Goal: Register for event/course

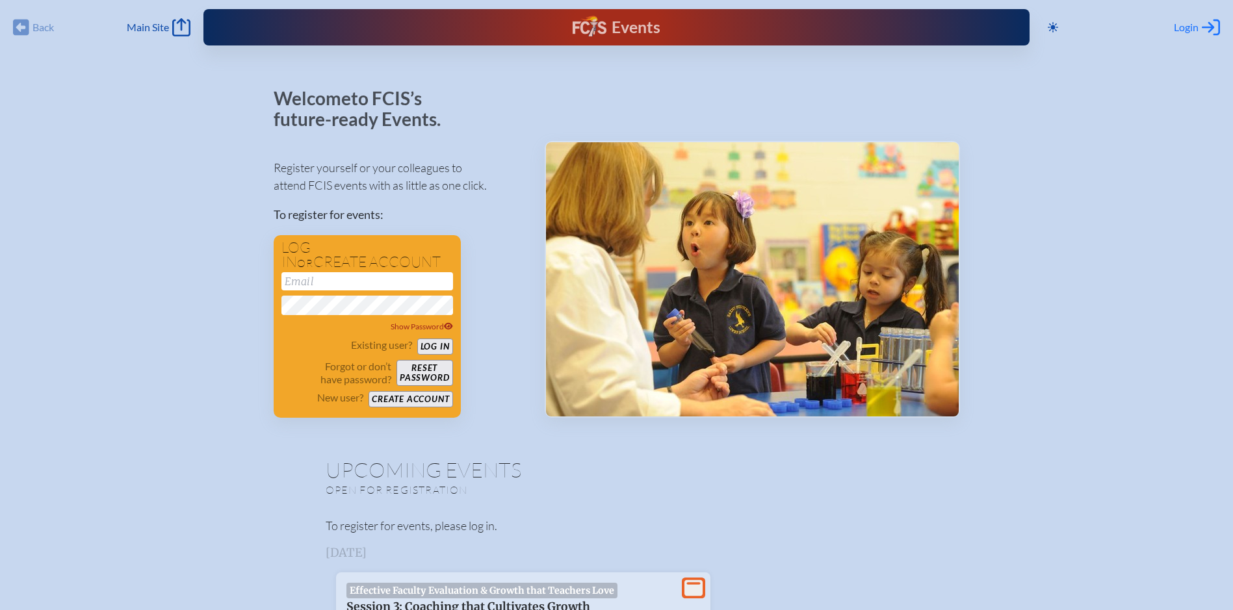
click at [1191, 29] on span "Login" at bounding box center [1186, 27] width 25 height 13
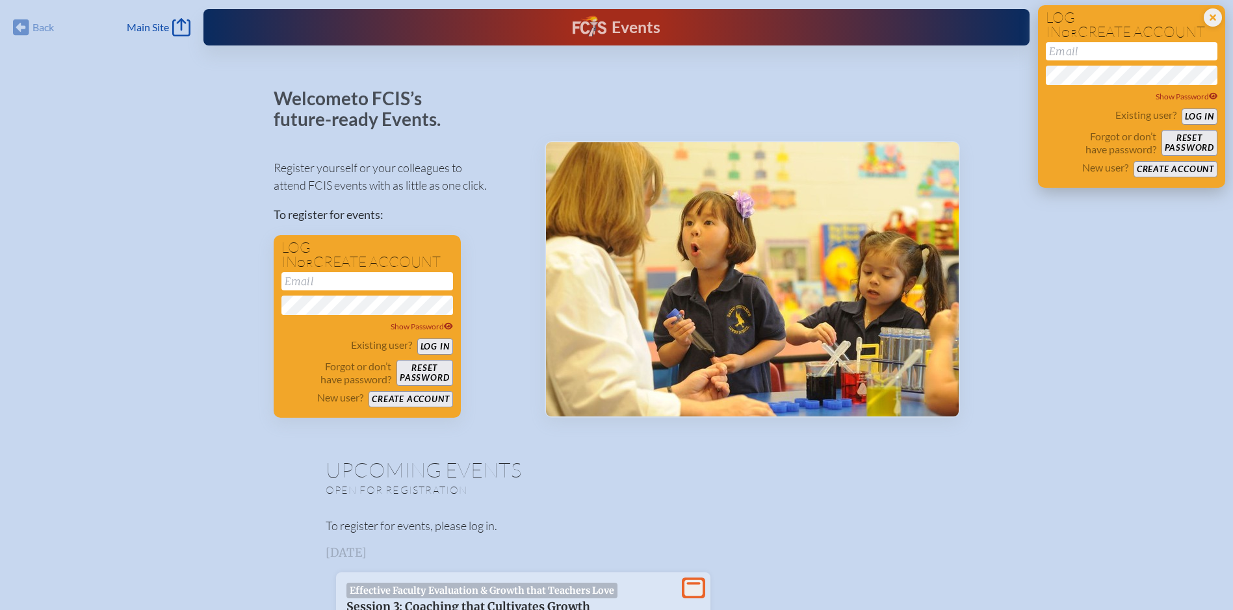
click at [1142, 57] on input "email" at bounding box center [1132, 51] width 172 height 18
type input "[EMAIL_ADDRESS][DOMAIN_NAME]"
click at [1200, 116] on button "Log in" at bounding box center [1200, 117] width 36 height 16
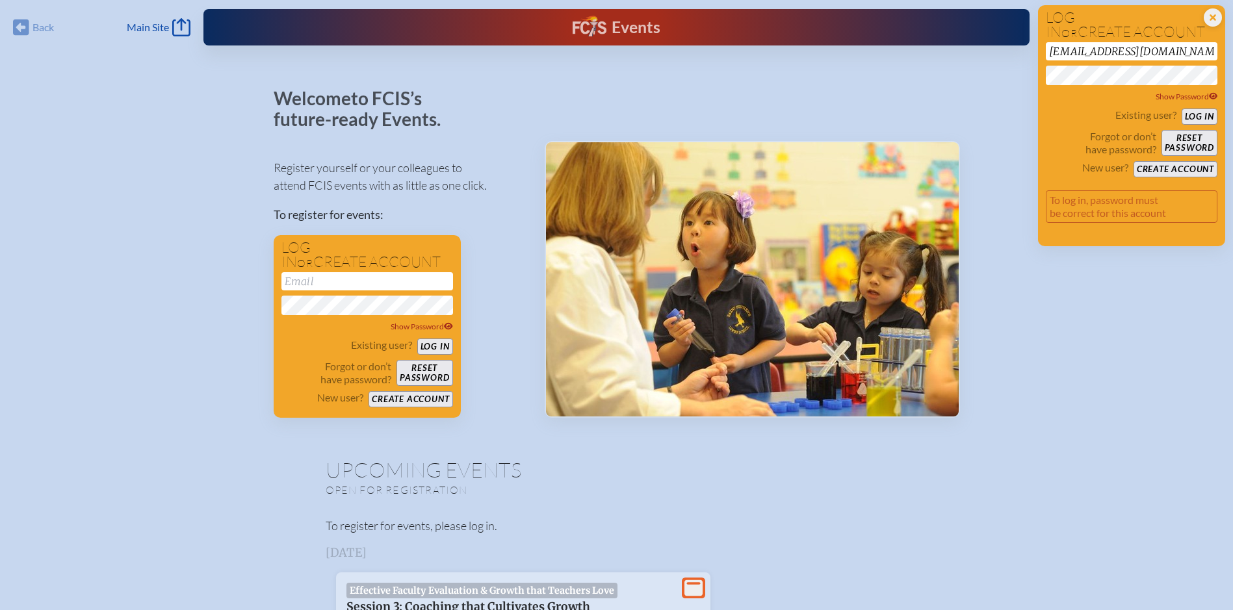
drag, startPoint x: 1194, startPoint y: 52, endPoint x: 1002, endPoint y: 52, distance: 192.4
click at [1059, 85] on div "Show Password" at bounding box center [1132, 72] width 172 height 61
click at [1201, 118] on button "Log in" at bounding box center [1200, 117] width 36 height 16
click at [1197, 111] on button "Log in" at bounding box center [1200, 117] width 36 height 16
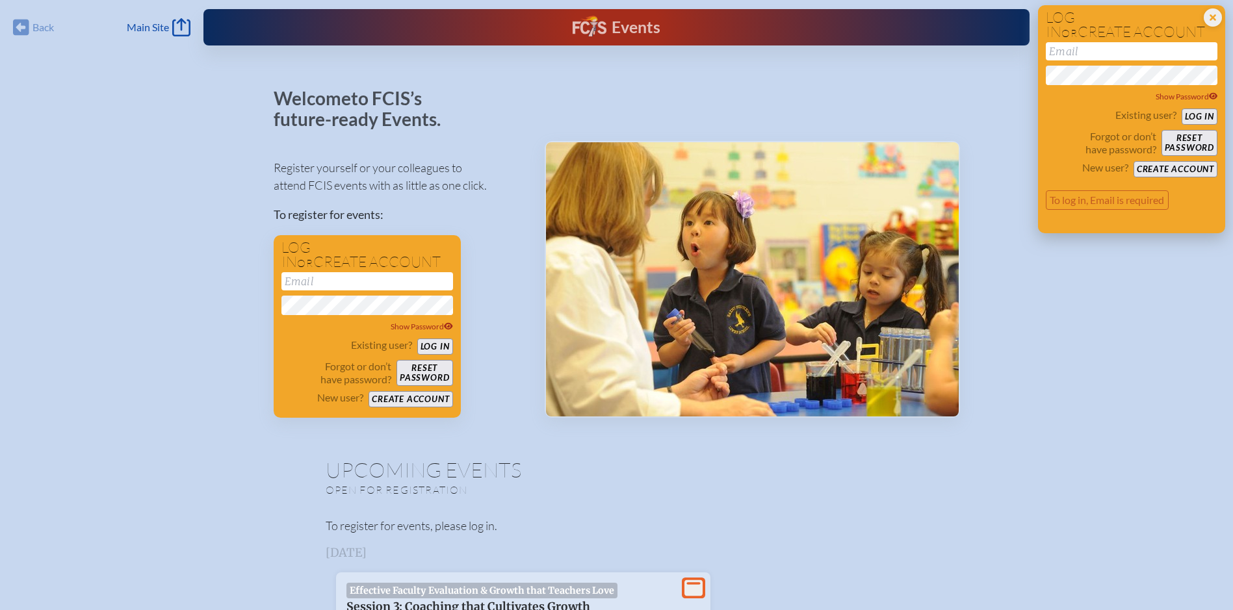
click at [1115, 49] on input "email" at bounding box center [1132, 51] width 172 height 18
type input "[EMAIL_ADDRESS][DOMAIN_NAME]"
click at [1199, 114] on button "Log in" at bounding box center [1200, 117] width 36 height 16
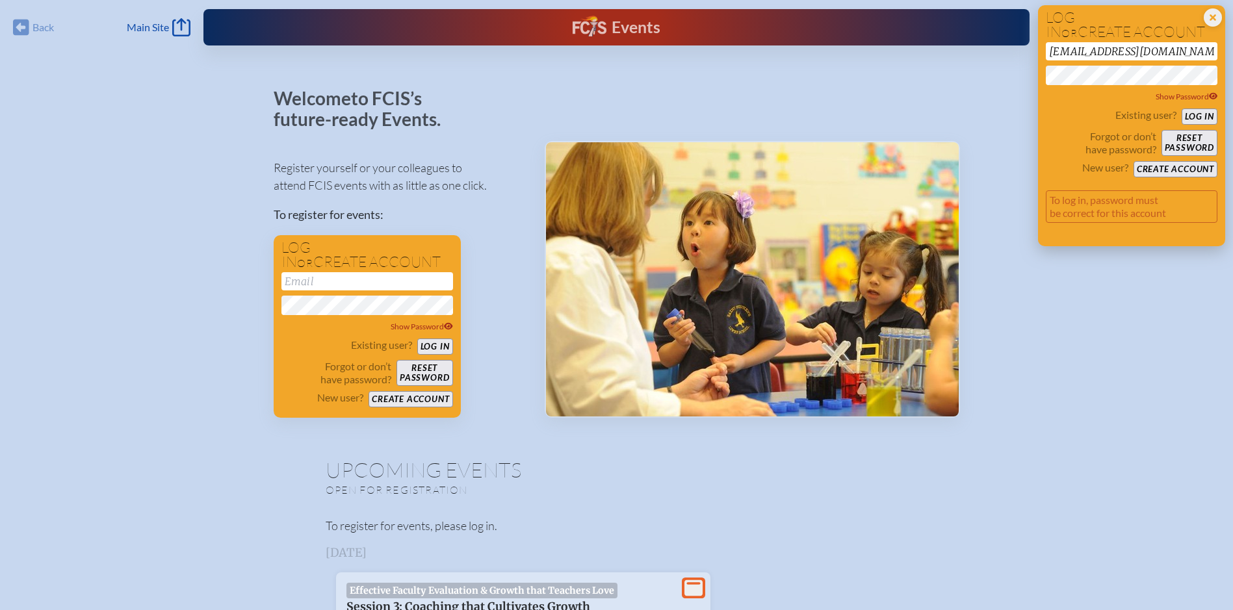
click at [1188, 142] on button "Reset password" at bounding box center [1190, 143] width 56 height 26
click at [159, 29] on span "Main Site" at bounding box center [148, 27] width 42 height 13
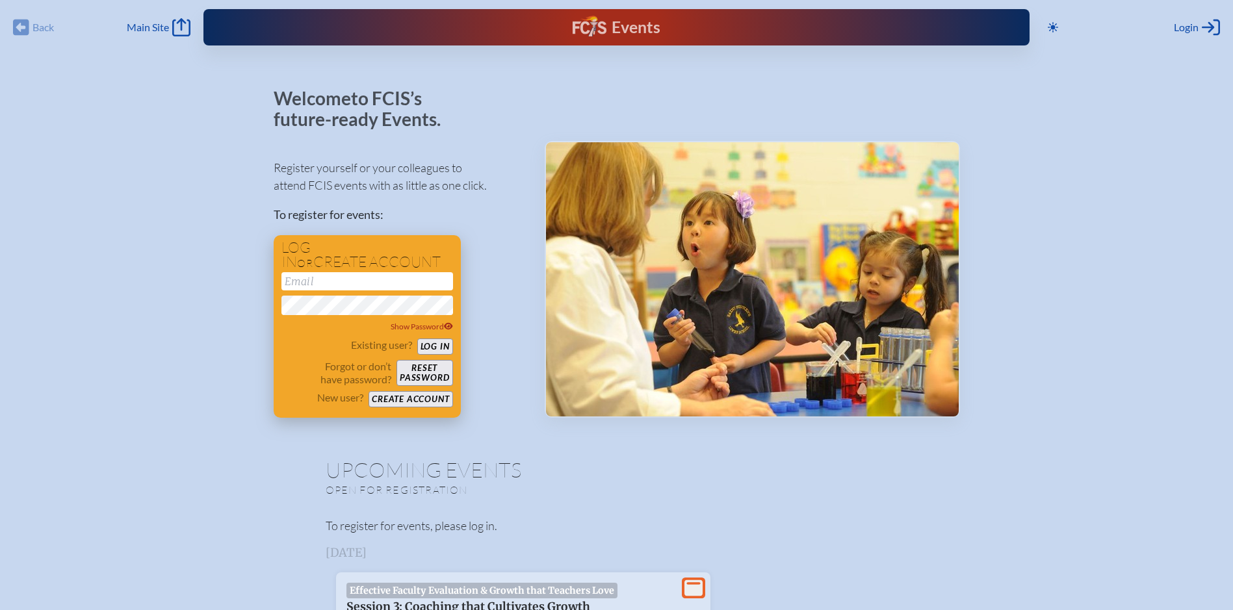
click at [338, 283] on input "email" at bounding box center [367, 281] width 172 height 18
type input "[EMAIL_ADDRESS][DOMAIN_NAME]"
click at [433, 348] on button "Log in" at bounding box center [435, 347] width 36 height 16
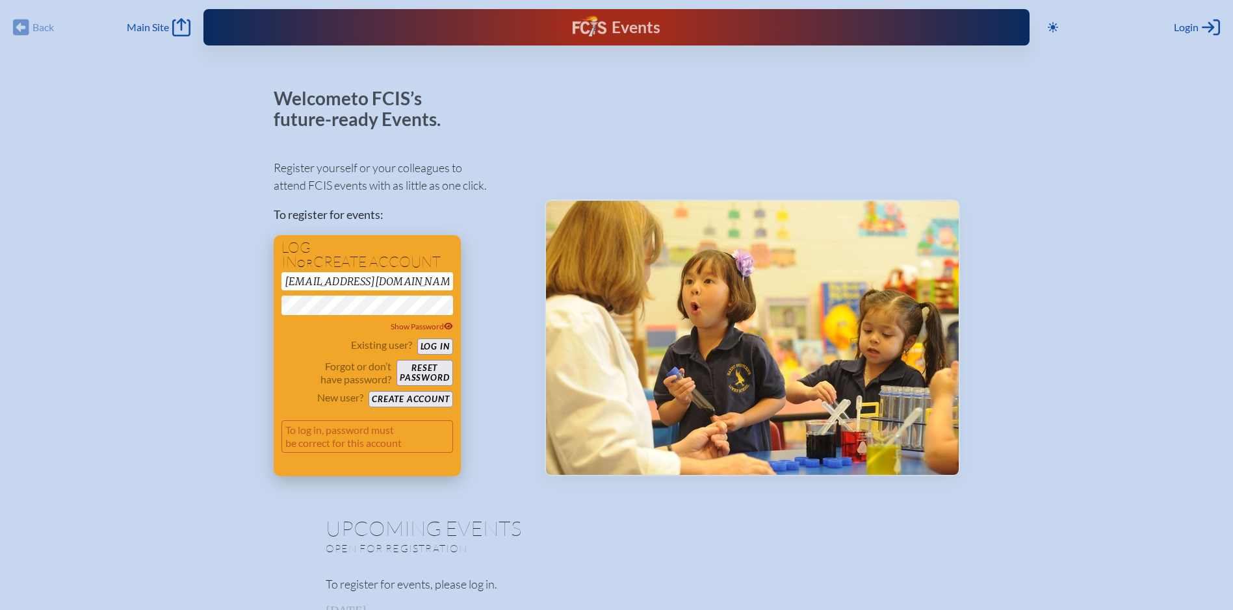
click at [426, 373] on button "Reset password" at bounding box center [424, 373] width 56 height 26
click at [418, 373] on button "Reset password" at bounding box center [424, 373] width 56 height 26
click at [414, 399] on button "Create account" at bounding box center [411, 399] width 84 height 16
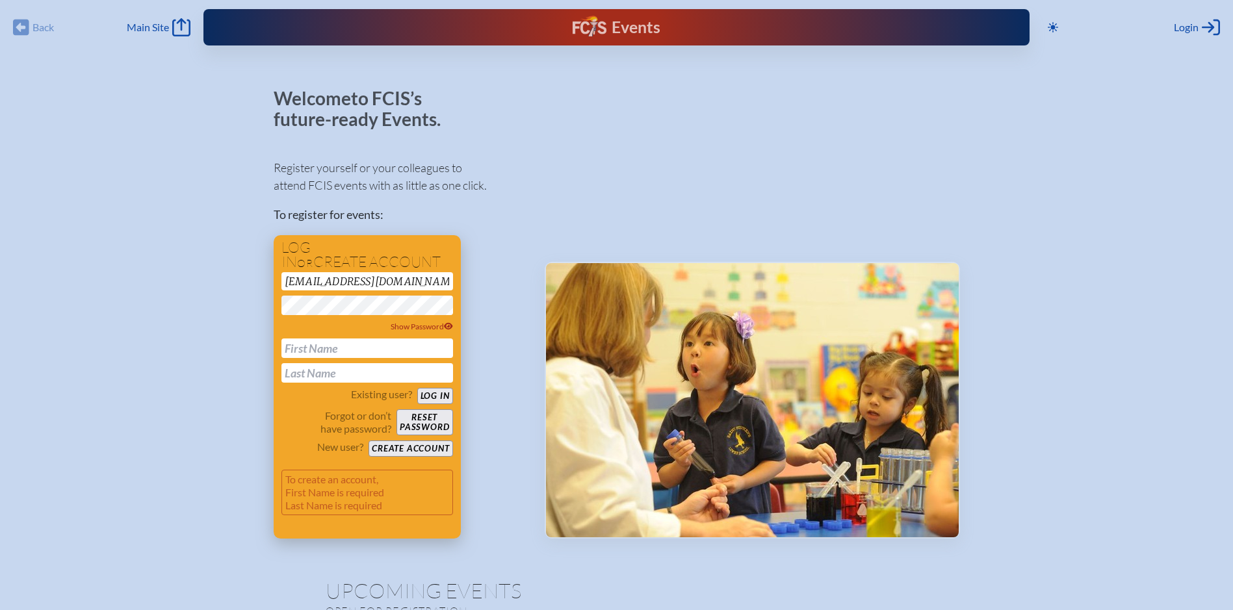
click at [397, 350] on input "text" at bounding box center [367, 348] width 172 height 19
type input "[PERSON_NAME]"
type input "Coronado"
click at [417, 388] on button "Log in" at bounding box center [435, 396] width 36 height 16
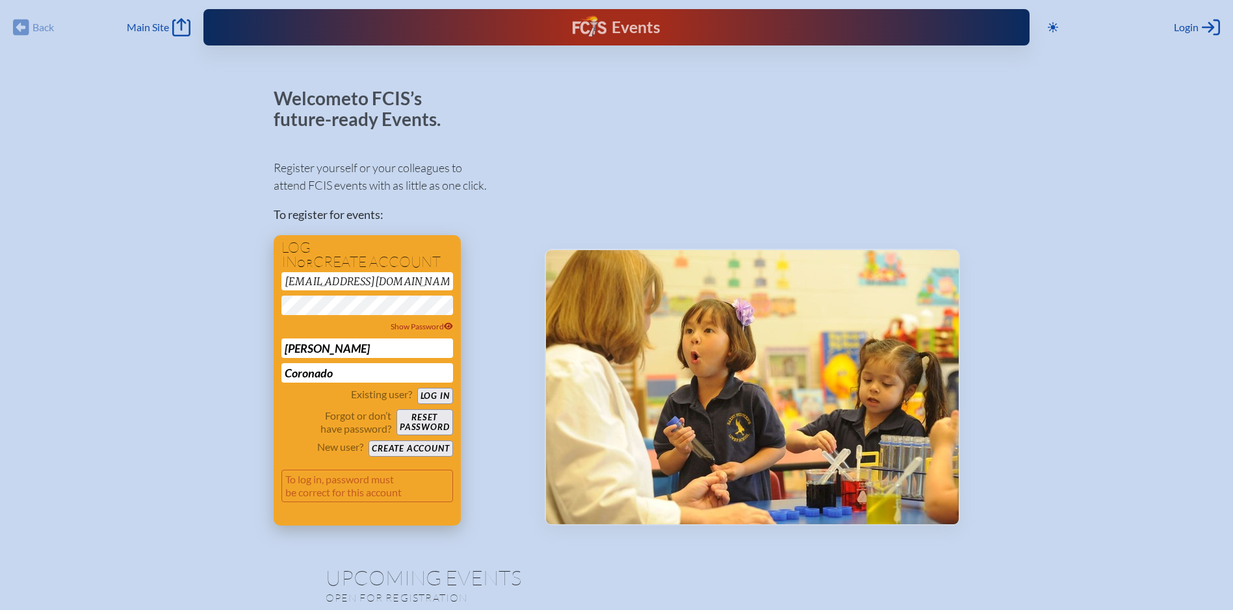
click at [406, 446] on button "Create account" at bounding box center [411, 449] width 84 height 16
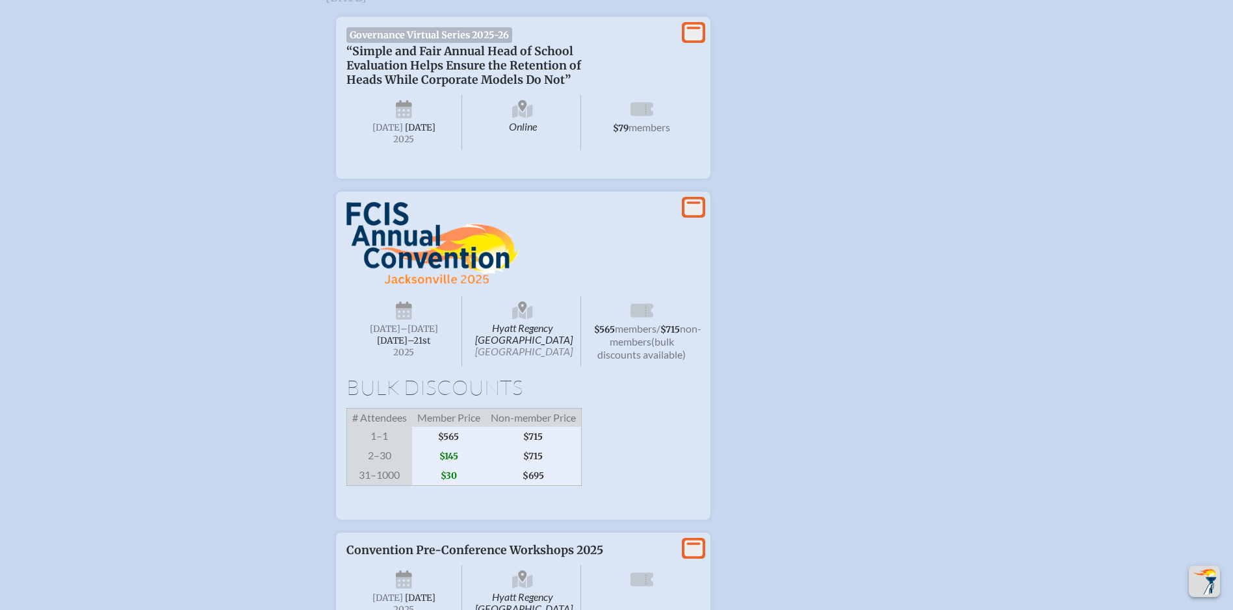
scroll to position [1170, 0]
click at [391, 346] on span "[DATE]–⁠21st" at bounding box center [403, 342] width 53 height 11
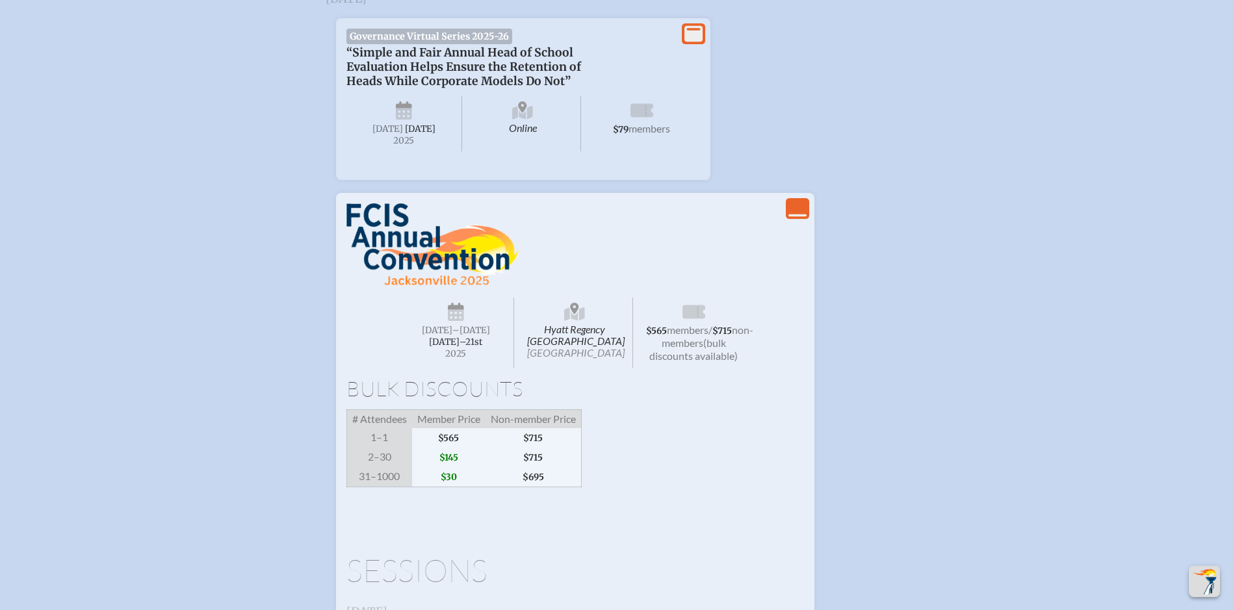
click at [458, 348] on span "[DATE]–⁠21st" at bounding box center [455, 342] width 53 height 11
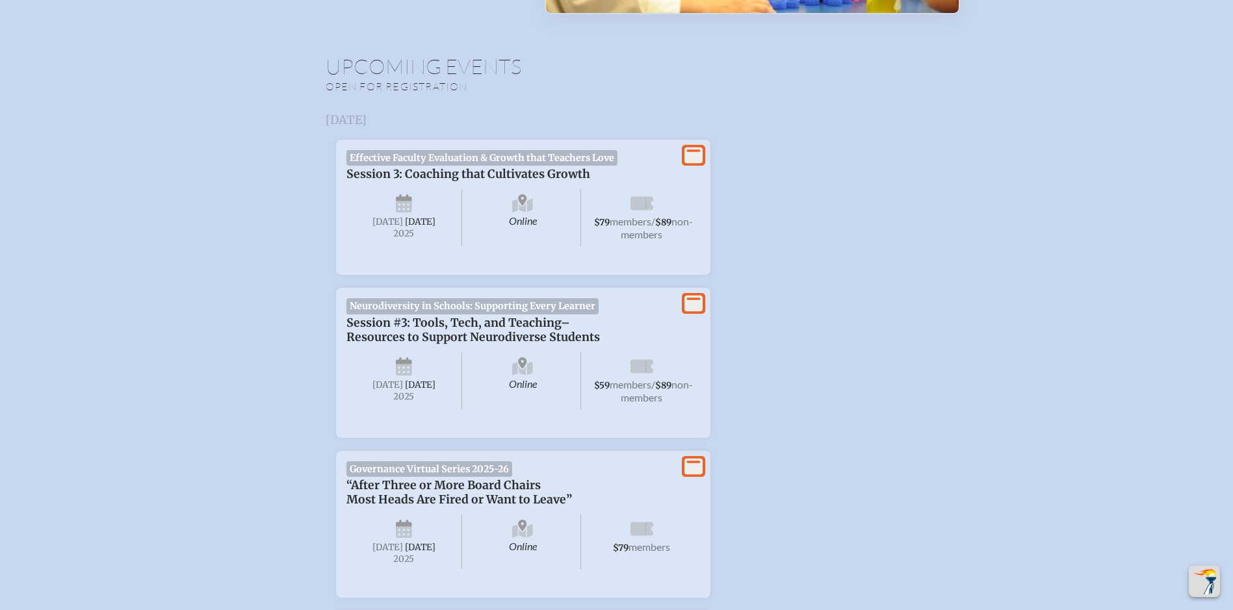
scroll to position [0, 0]
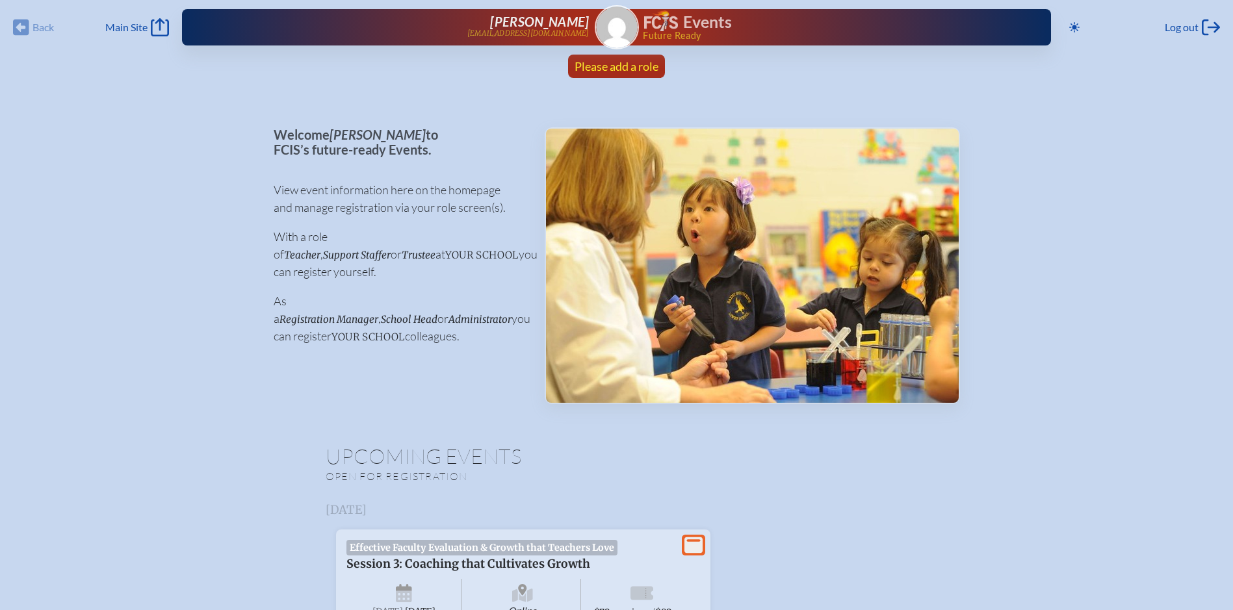
click at [623, 60] on span "Please add a role" at bounding box center [617, 66] width 84 height 14
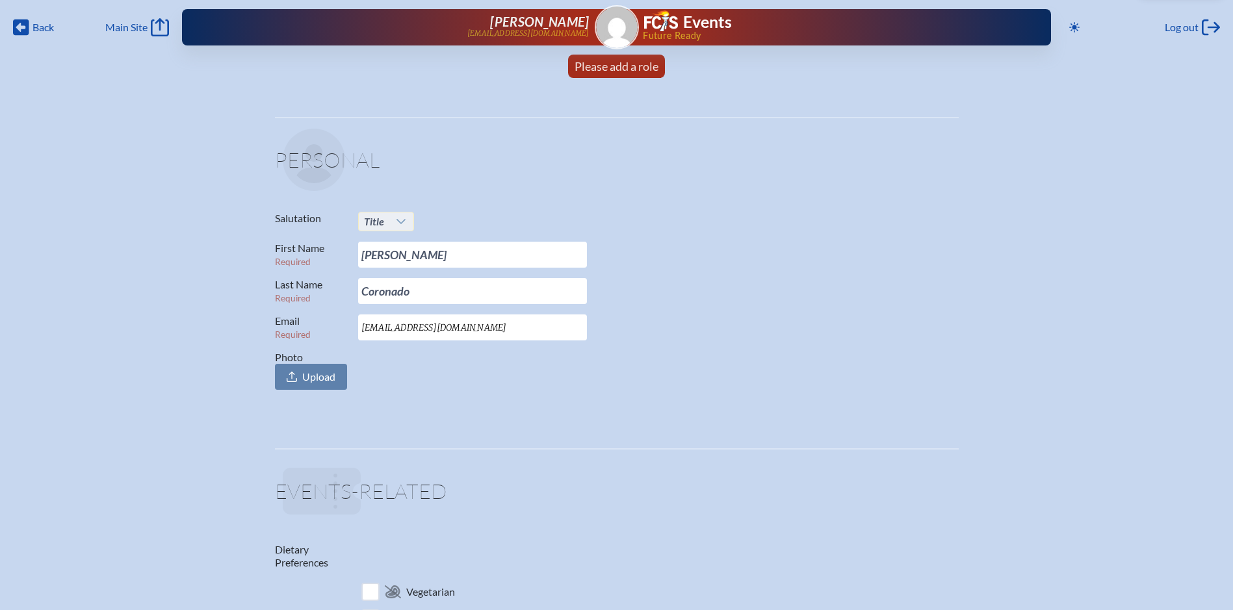
click at [401, 218] on icon at bounding box center [401, 221] width 10 height 10
click at [381, 298] on li "Ms." at bounding box center [386, 300] width 56 height 18
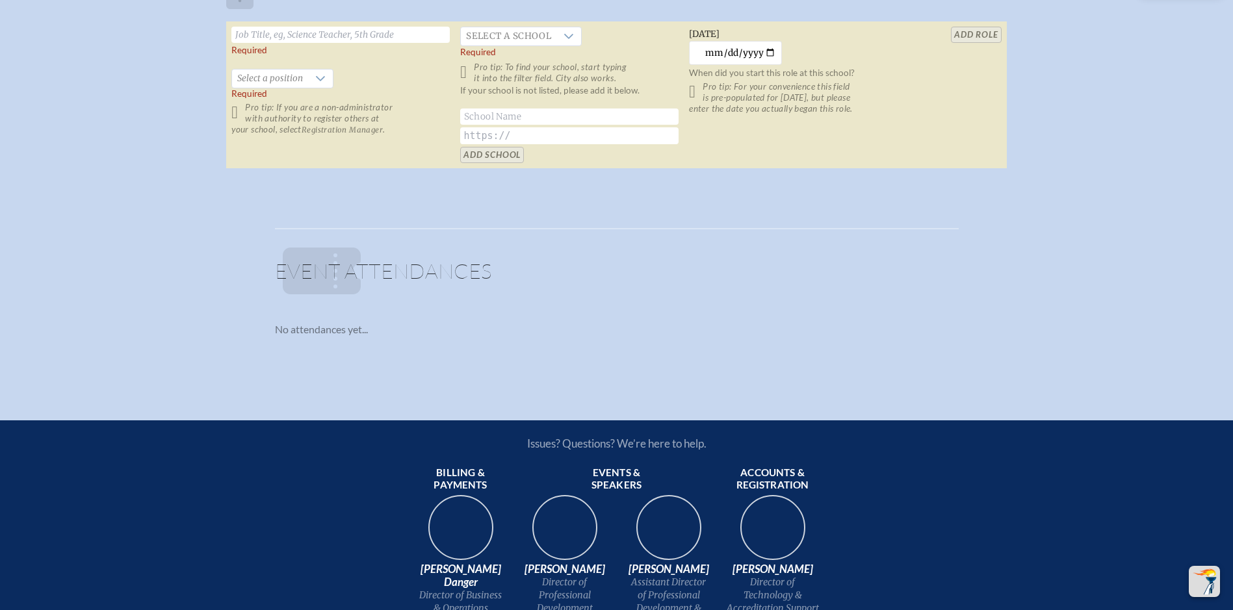
scroll to position [780, 0]
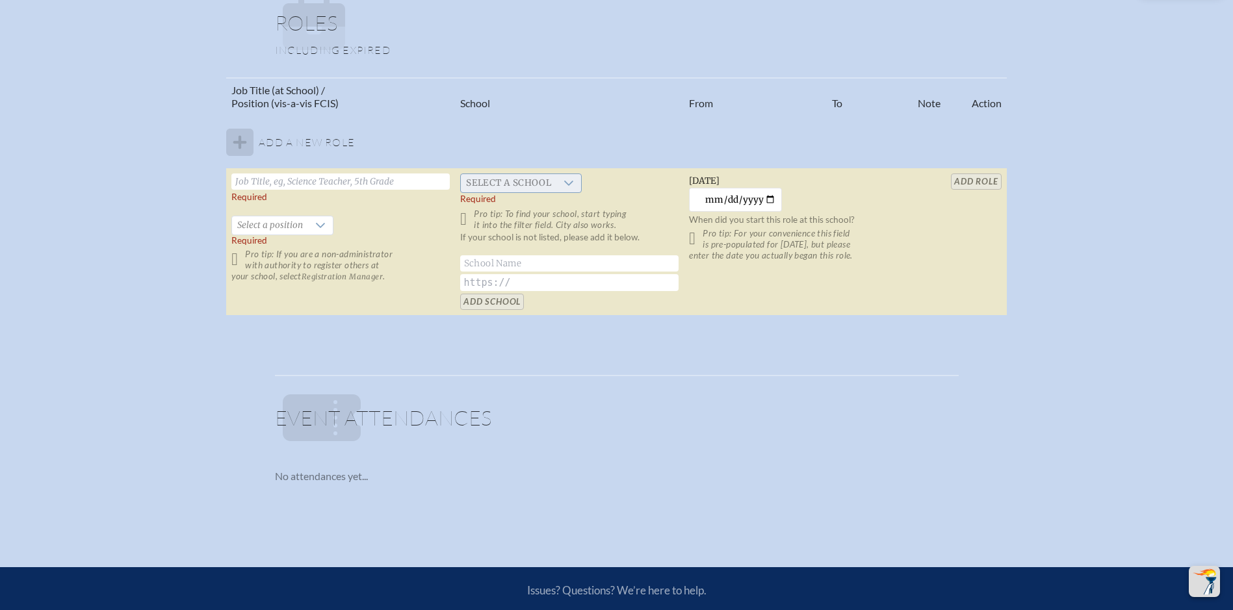
click at [573, 181] on icon at bounding box center [569, 183] width 10 height 10
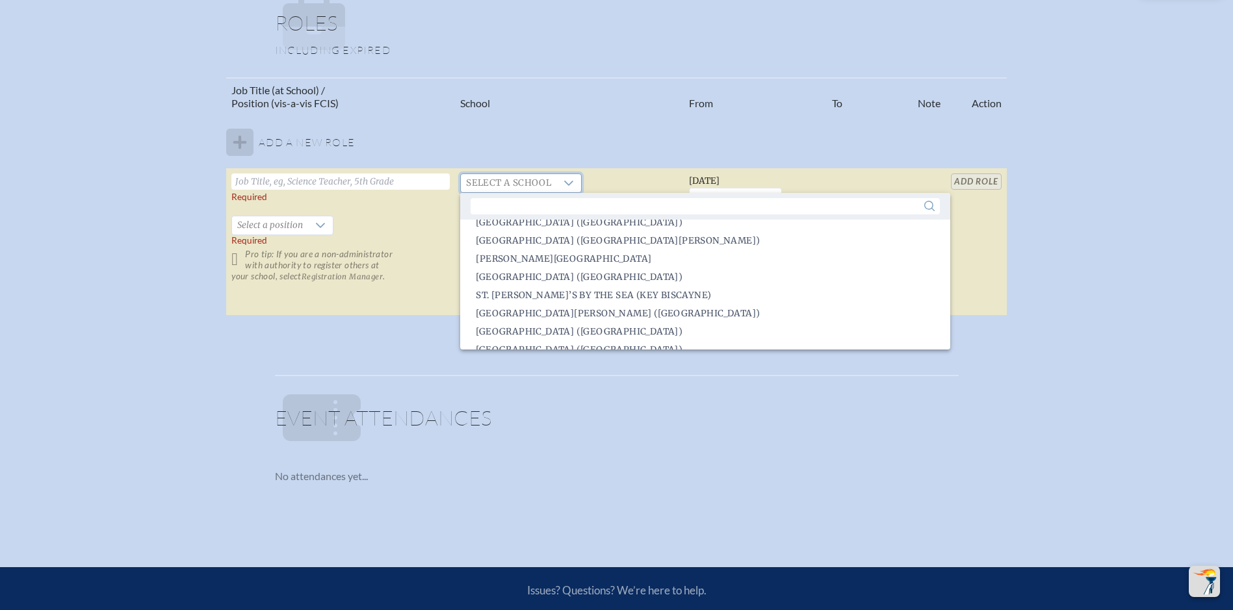
scroll to position [2405, 0]
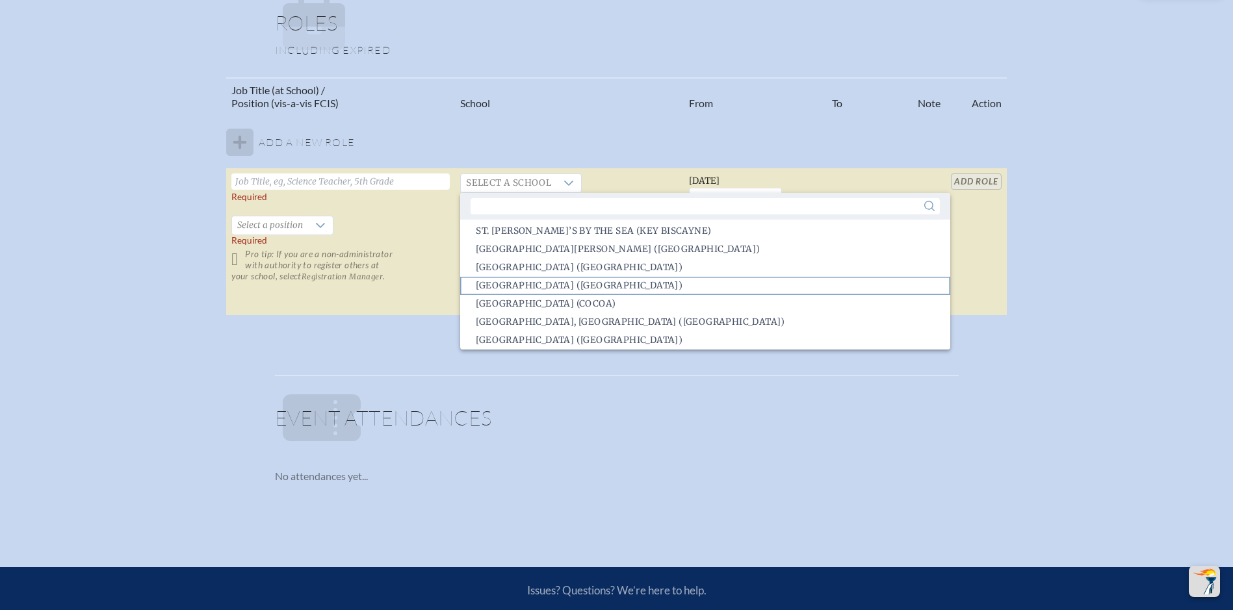
click at [560, 282] on span "St. John’s Episcopal School (Homestead)" at bounding box center [579, 285] width 207 height 13
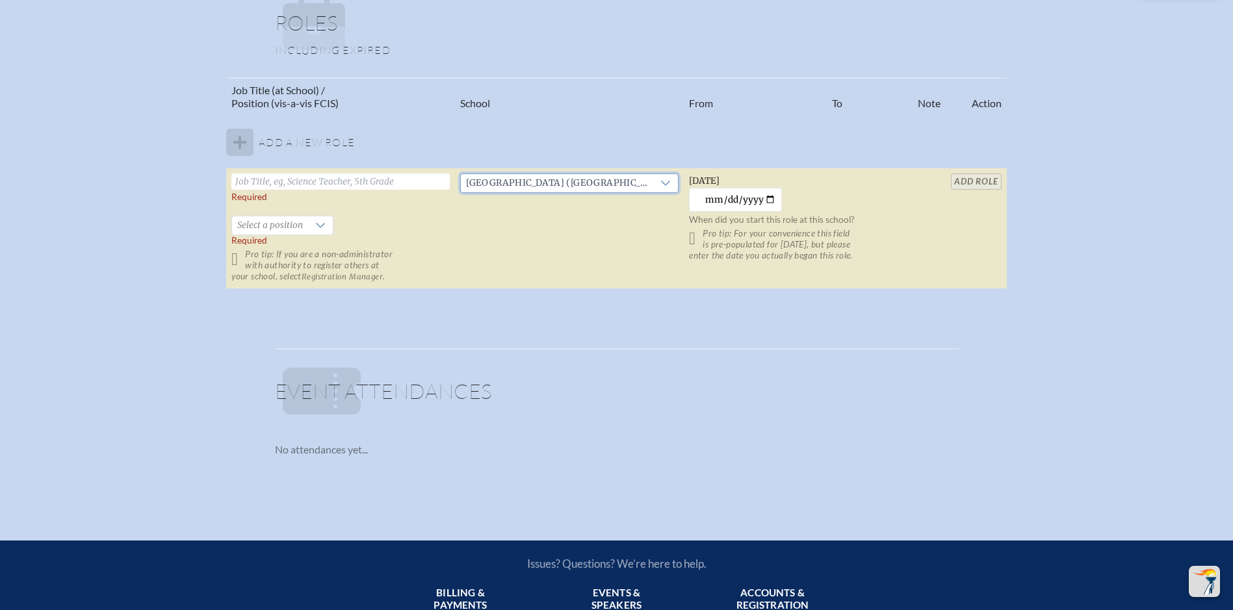
click at [380, 183] on input "text" at bounding box center [340, 182] width 218 height 16
type input "Asst. Head of School"
click at [316, 226] on icon at bounding box center [320, 225] width 10 height 10
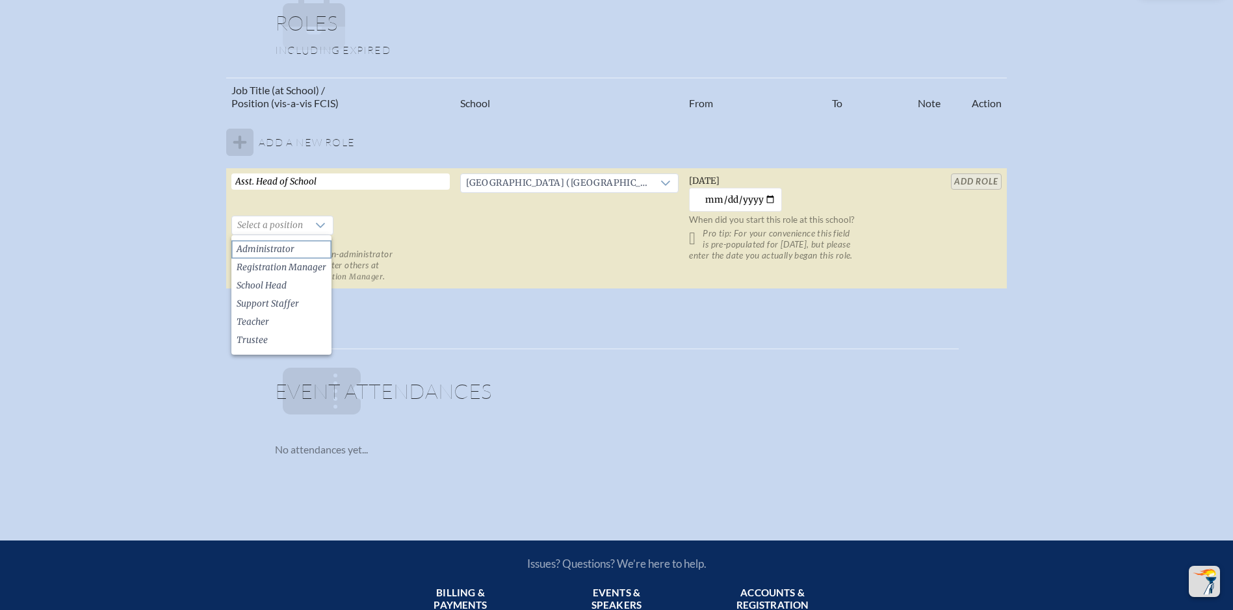
click at [289, 250] on span "Administrator" at bounding box center [266, 249] width 58 height 13
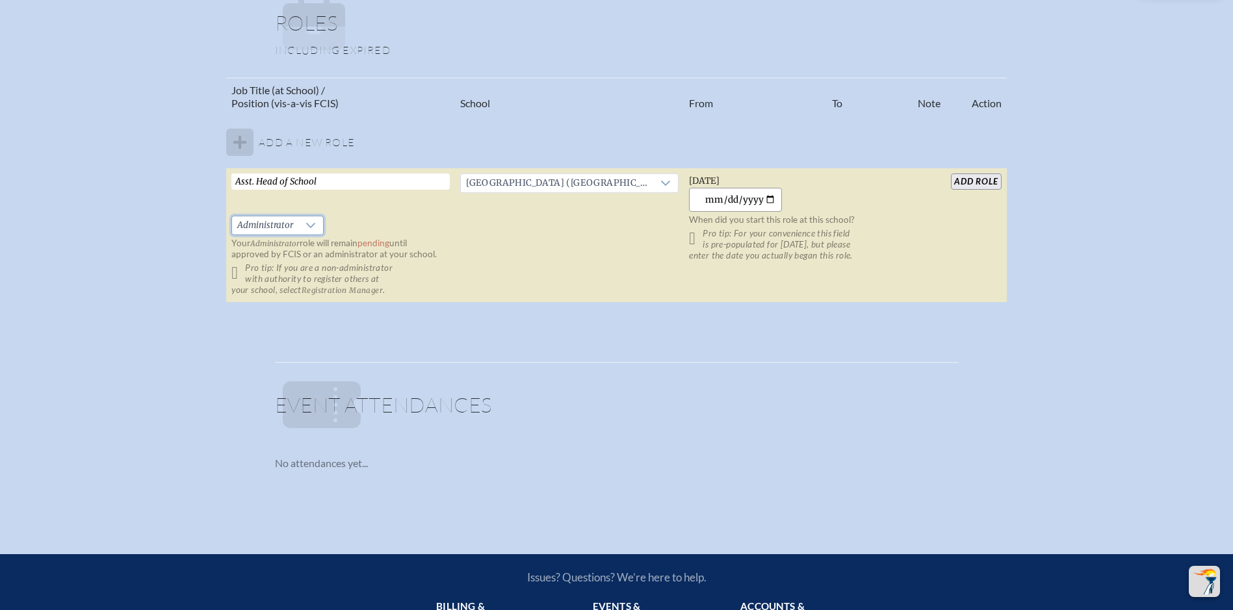
click at [767, 200] on input "2025-10-08" at bounding box center [735, 200] width 93 height 24
click at [721, 200] on input "2025-10-08" at bounding box center [735, 200] width 93 height 24
type input "2025-10-08"
click at [761, 200] on input "2025-10-08" at bounding box center [735, 200] width 93 height 24
click at [980, 178] on input "add Role" at bounding box center [976, 182] width 50 height 16
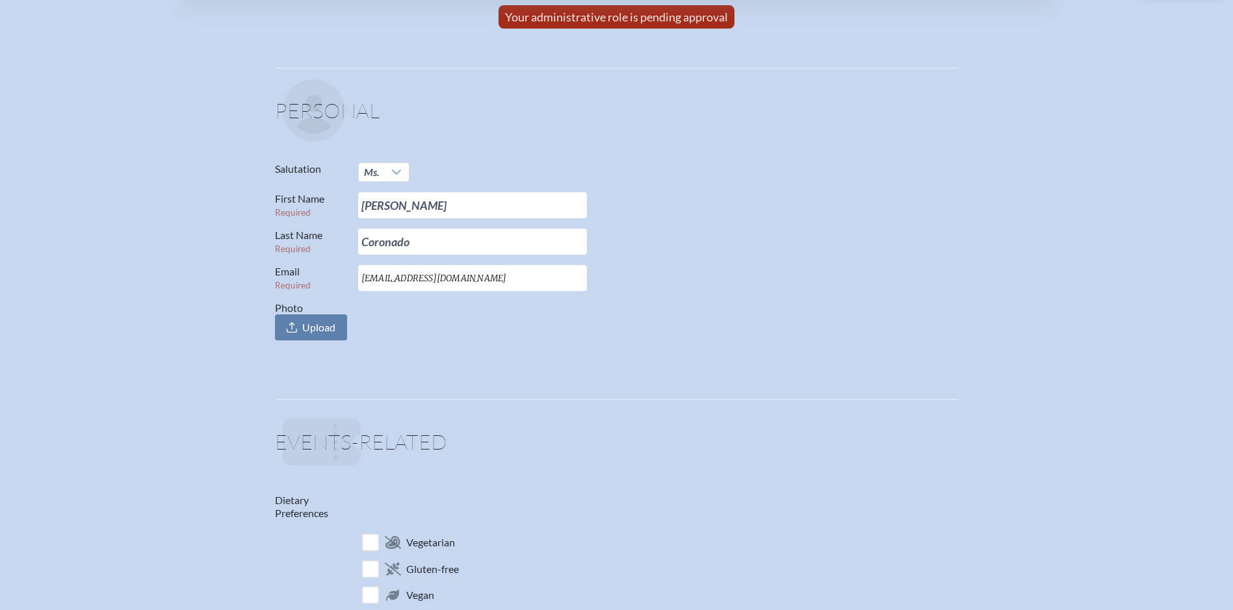
scroll to position [0, 0]
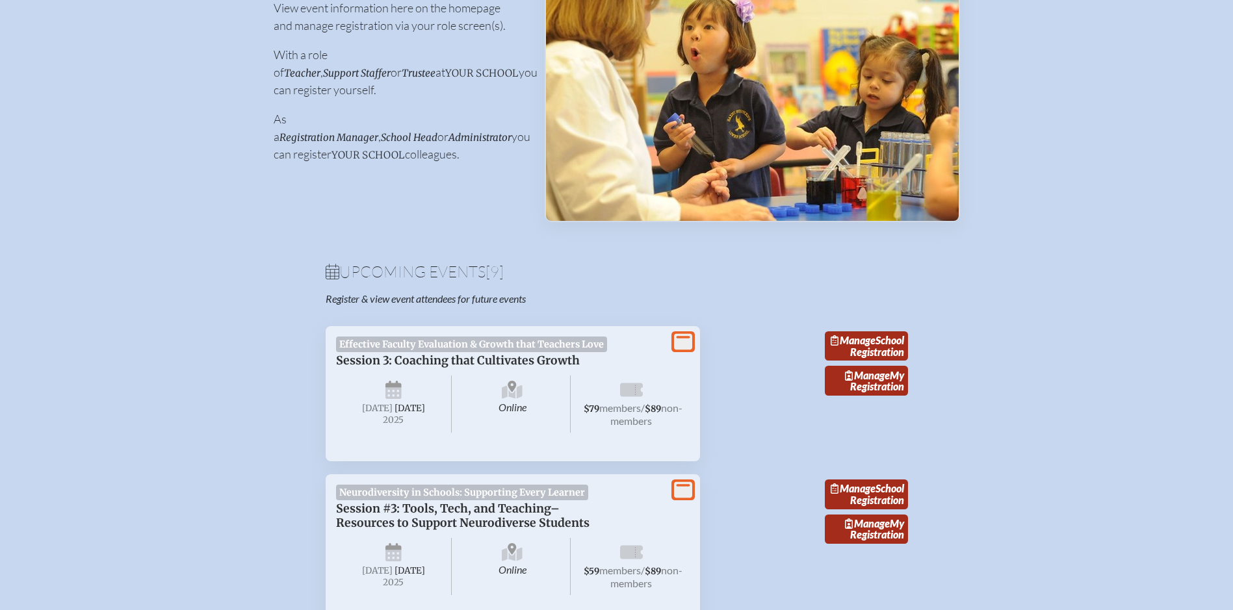
scroll to position [195, 0]
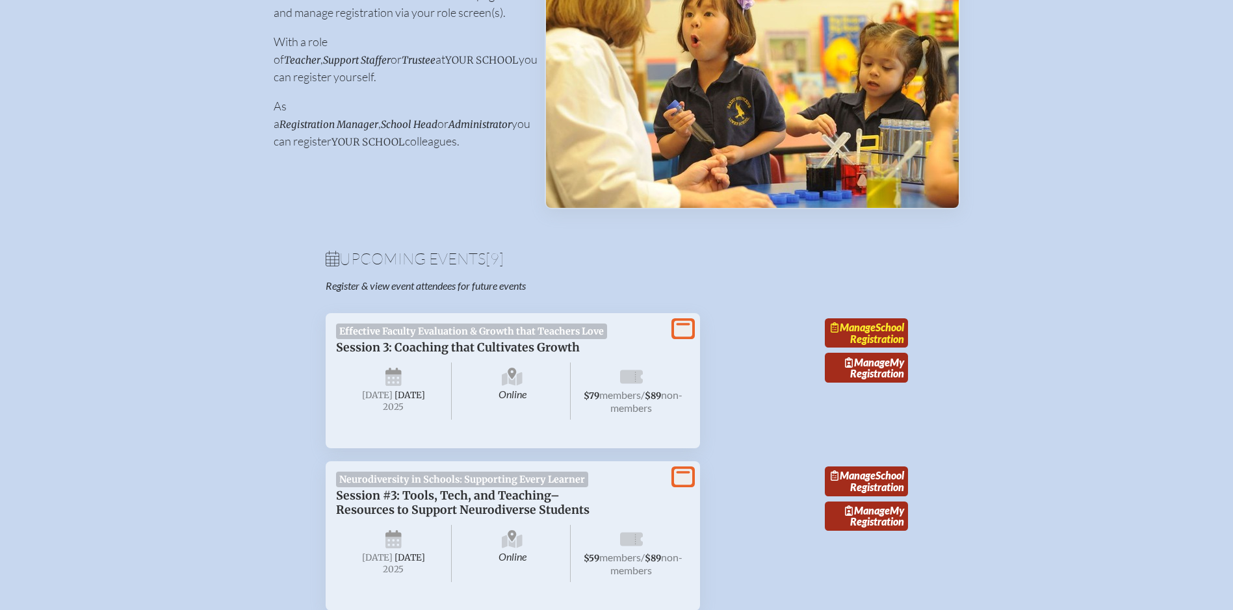
click at [876, 343] on link "Manage School Registration" at bounding box center [866, 333] width 83 height 30
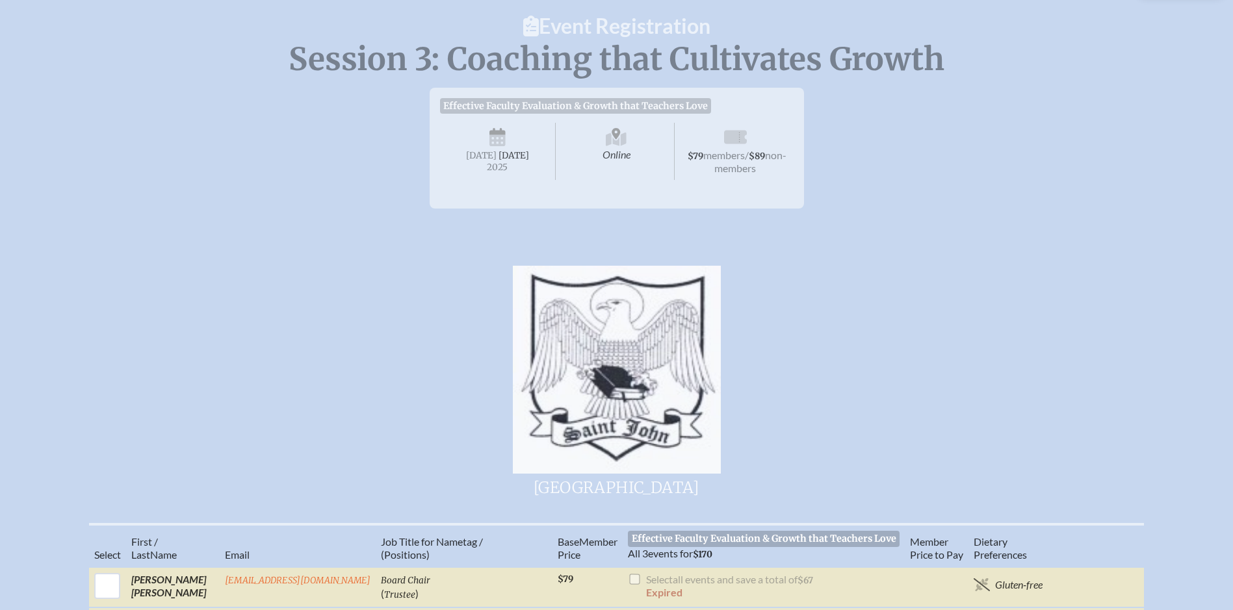
scroll to position [130, 0]
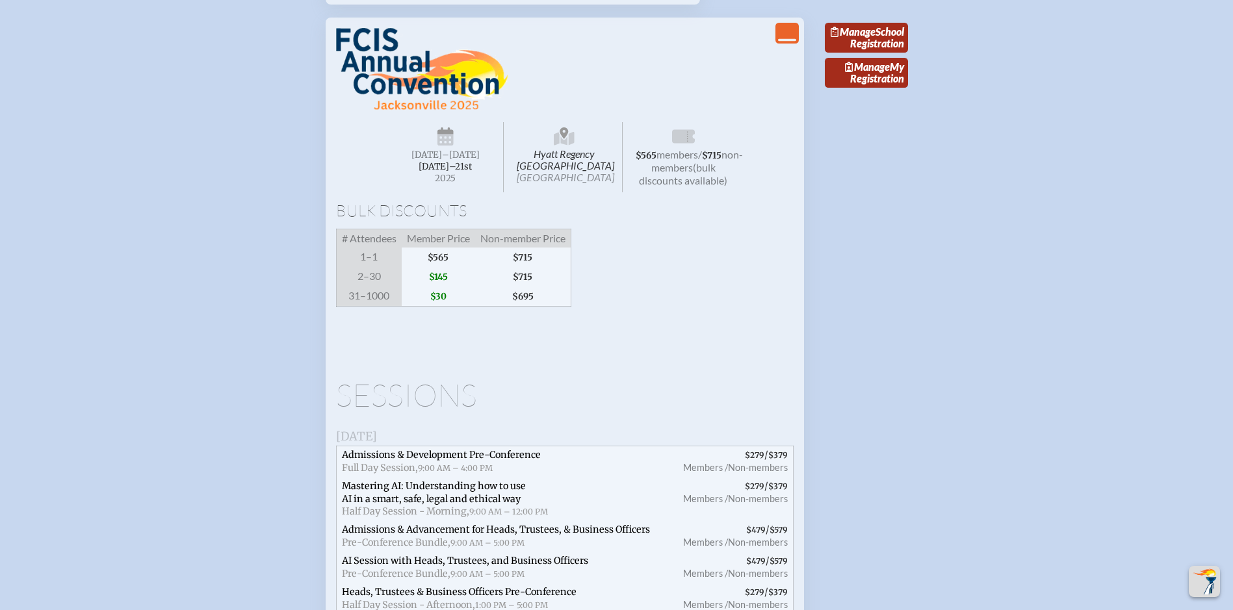
scroll to position [1300, 0]
click at [871, 51] on link "Manage School Registration" at bounding box center [866, 36] width 83 height 30
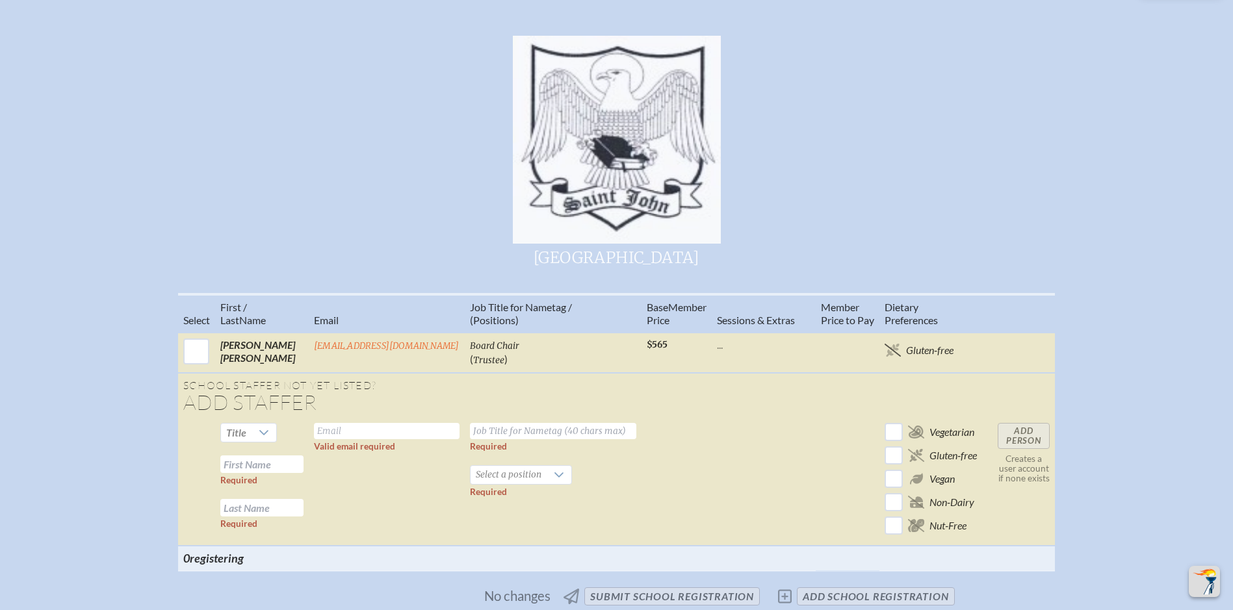
scroll to position [585, 0]
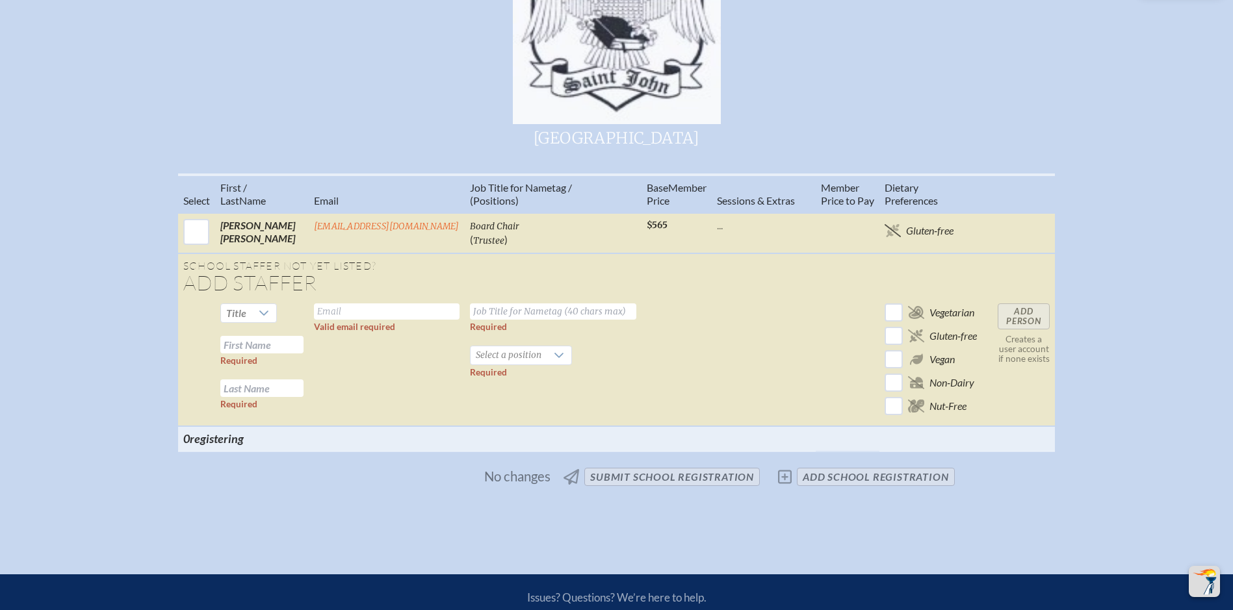
click at [263, 354] on input "text" at bounding box center [261, 345] width 83 height 18
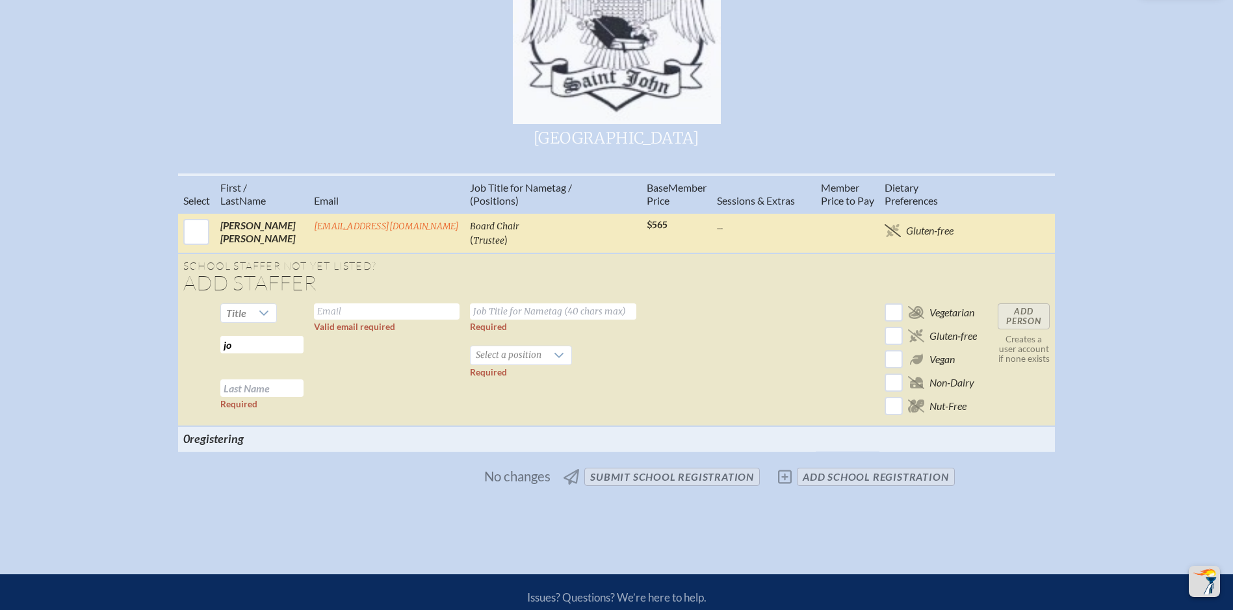
type input "j"
type input "[PERSON_NAME]"
type input "Estupian"
type input "[EMAIL_ADDRESS][DOMAIN_NAME]"
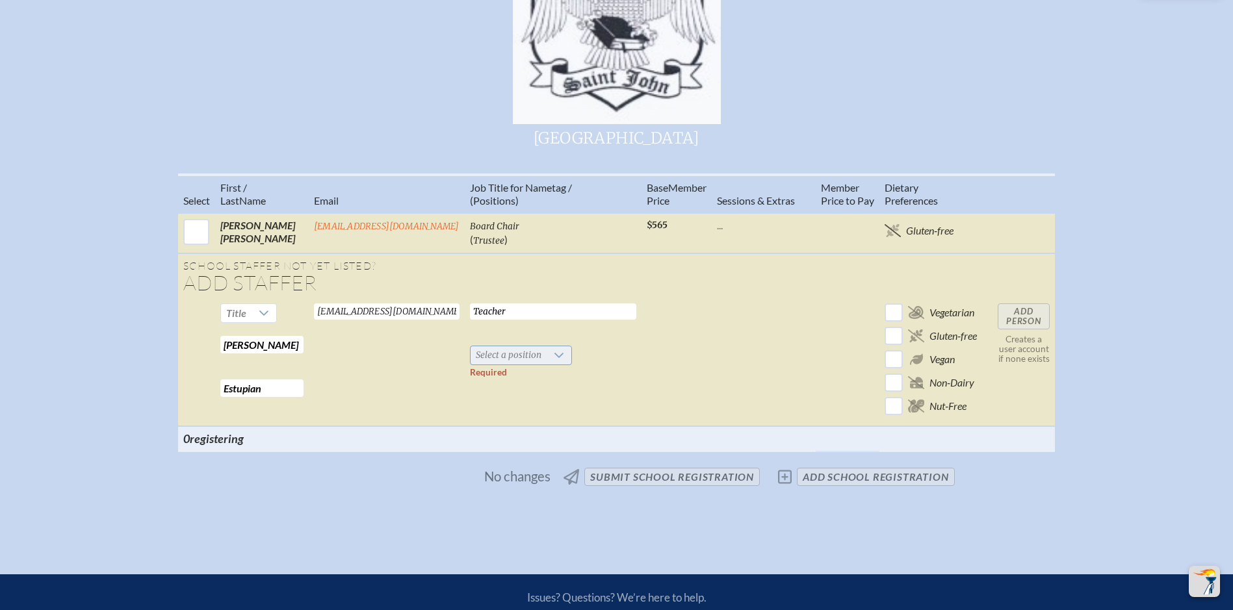
type input "Teacher"
click at [554, 361] on icon at bounding box center [559, 355] width 10 height 10
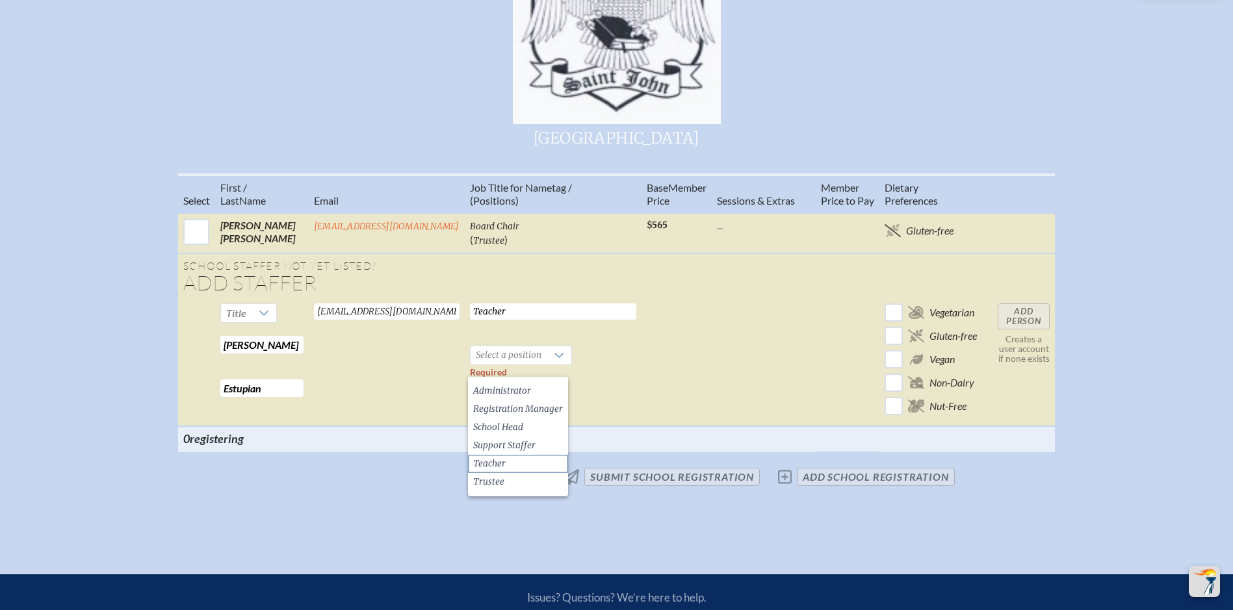
click at [512, 461] on li "Teacher" at bounding box center [518, 464] width 100 height 18
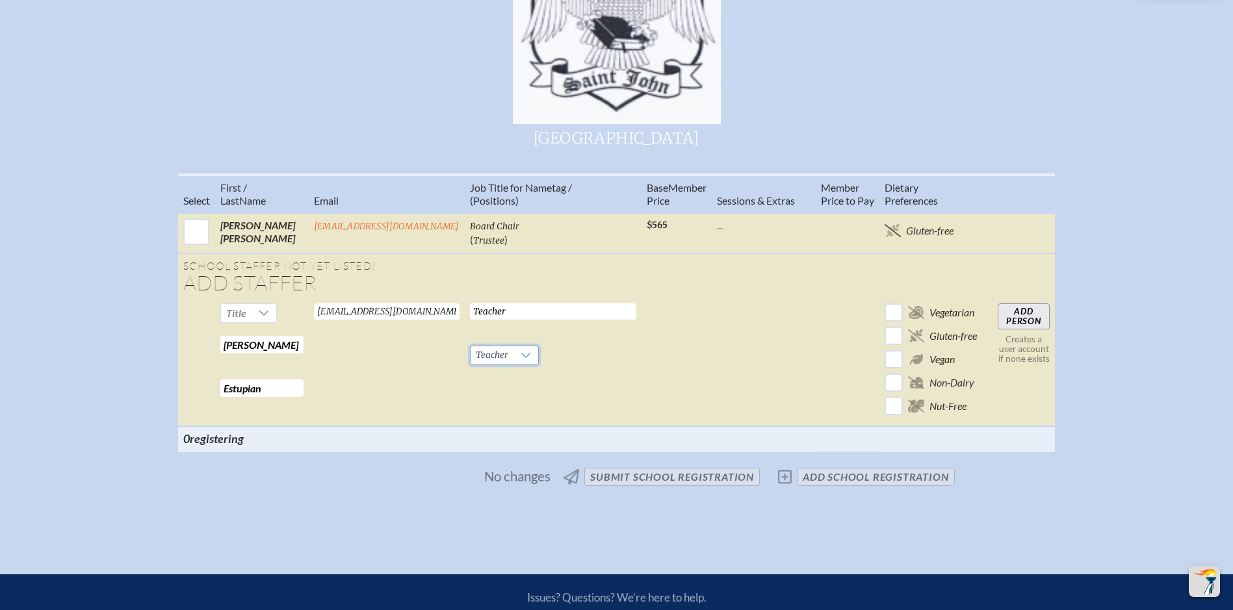
click at [1026, 326] on input "Add Person" at bounding box center [1024, 317] width 52 height 26
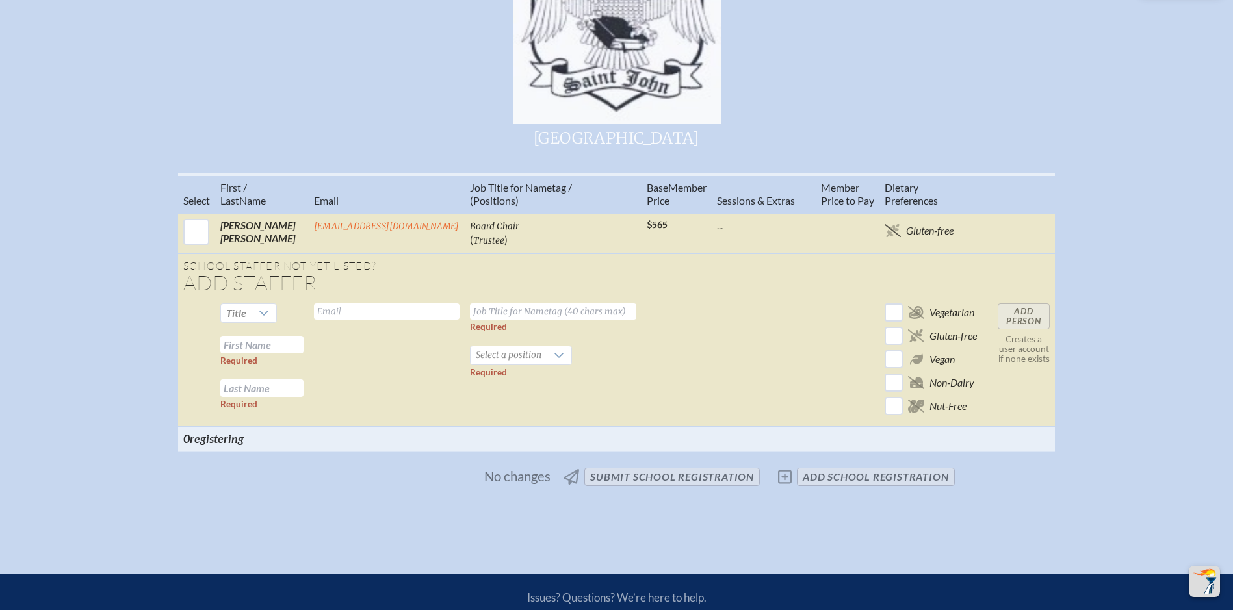
click at [275, 352] on input "text" at bounding box center [261, 345] width 83 height 18
type input "[PERSON_NAME]"
type input "w"
type input "[EMAIL_ADDRESS][DOMAIN_NAME]"
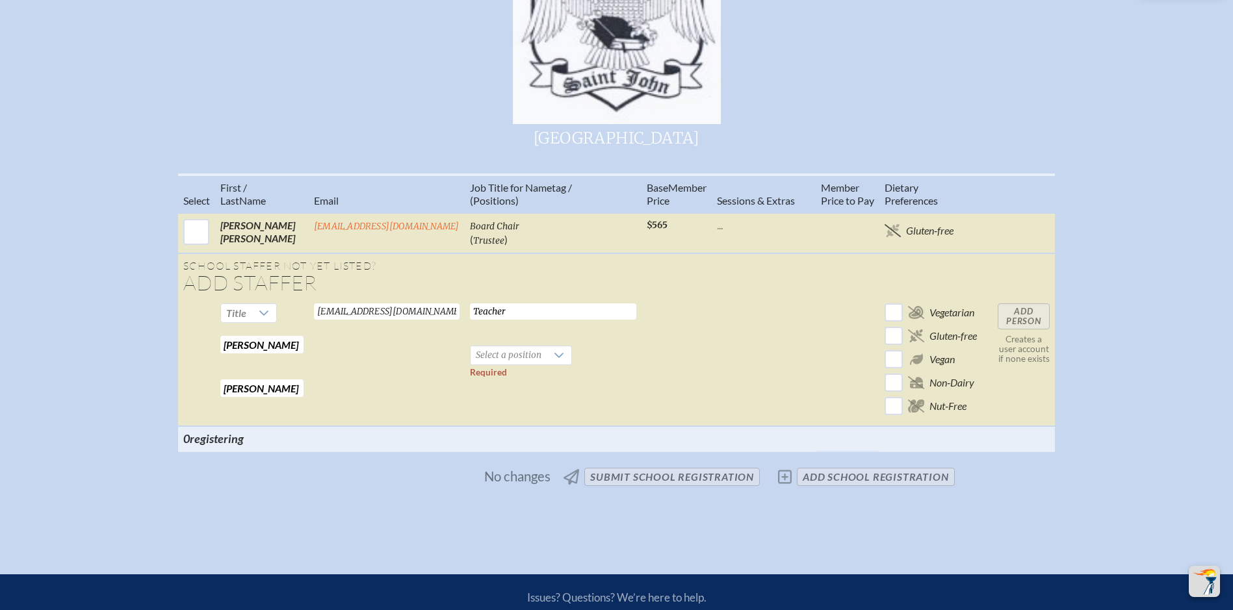
type input "Teacher"
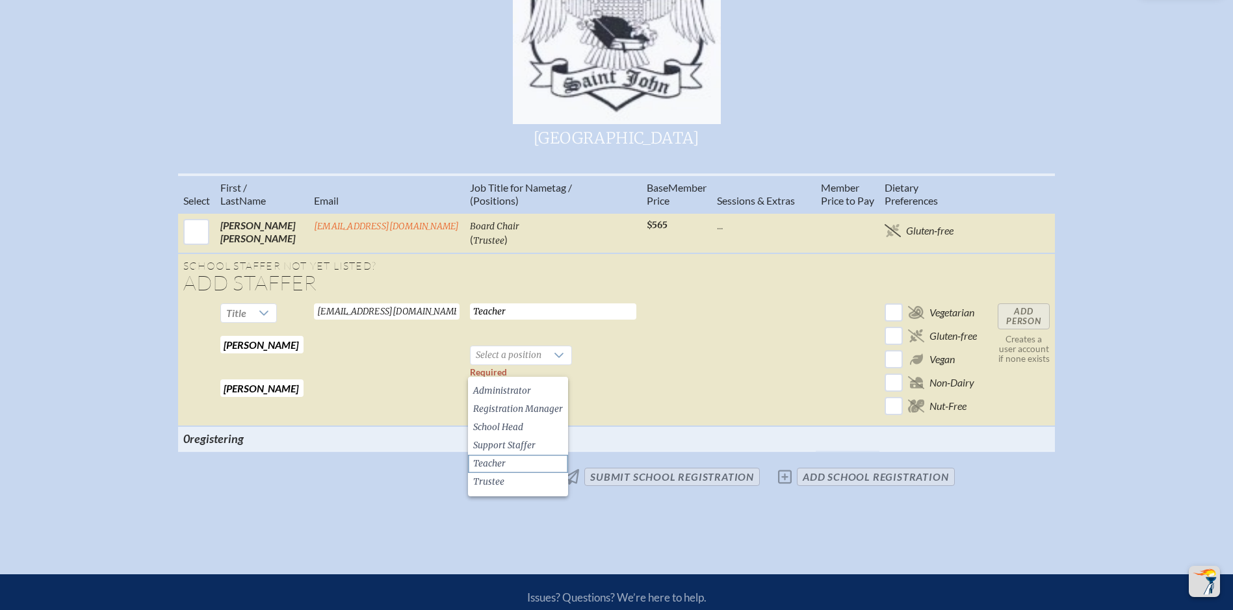
click at [499, 466] on span "Teacher" at bounding box center [489, 464] width 32 height 13
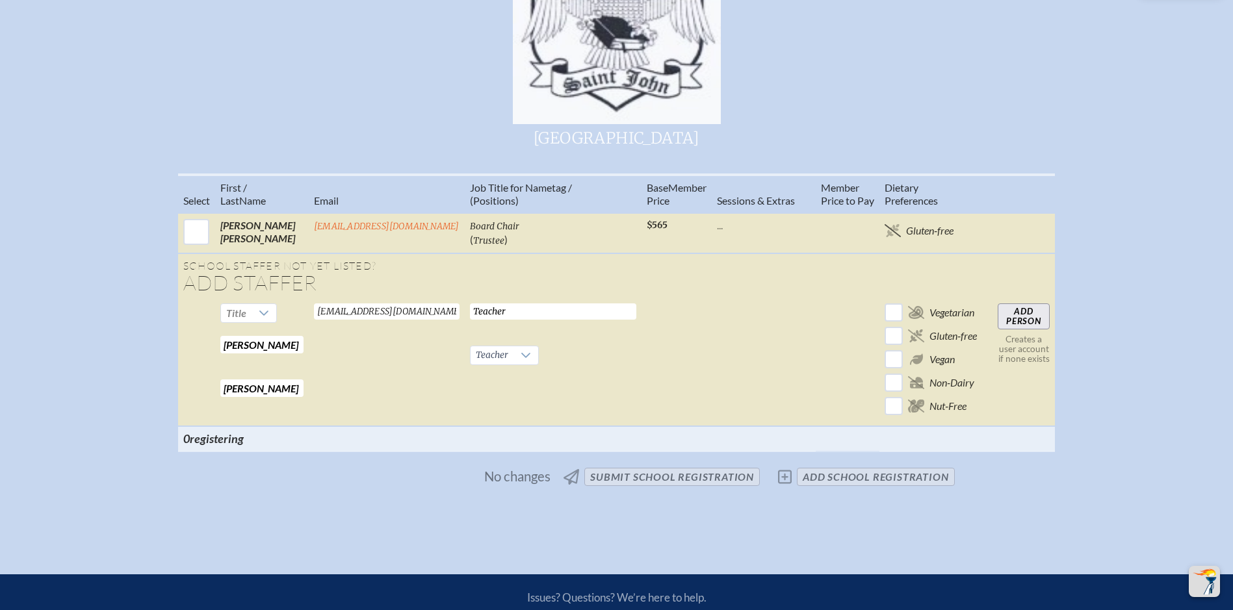
click at [1032, 326] on input "Add Person" at bounding box center [1024, 317] width 52 height 26
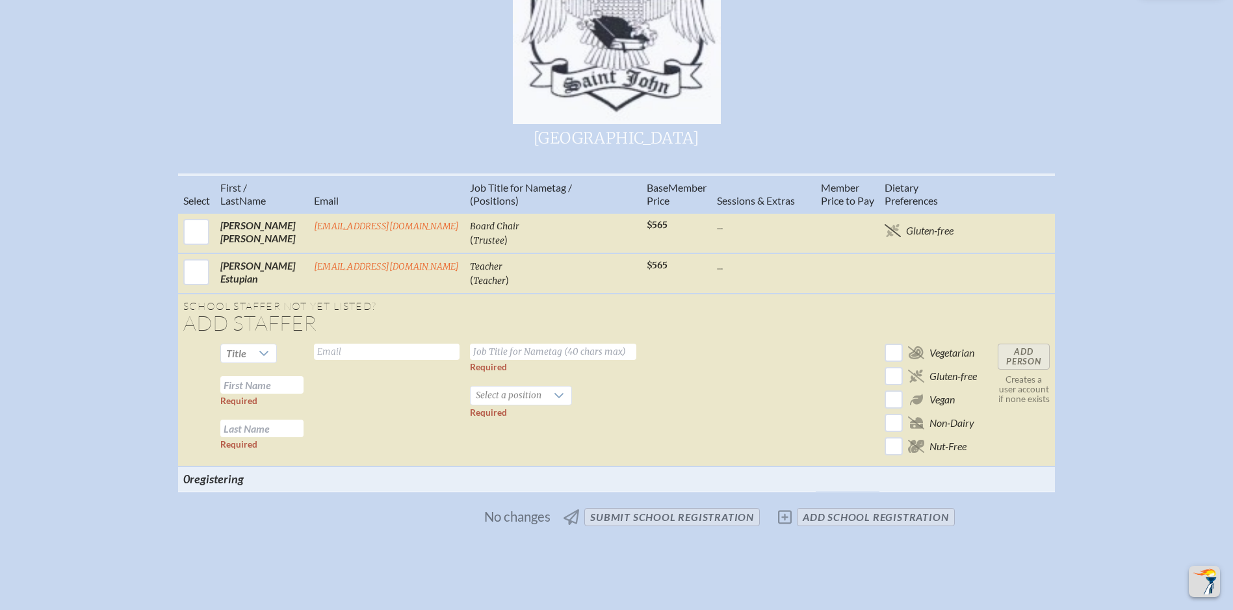
click at [251, 394] on input "text" at bounding box center [261, 385] width 83 height 18
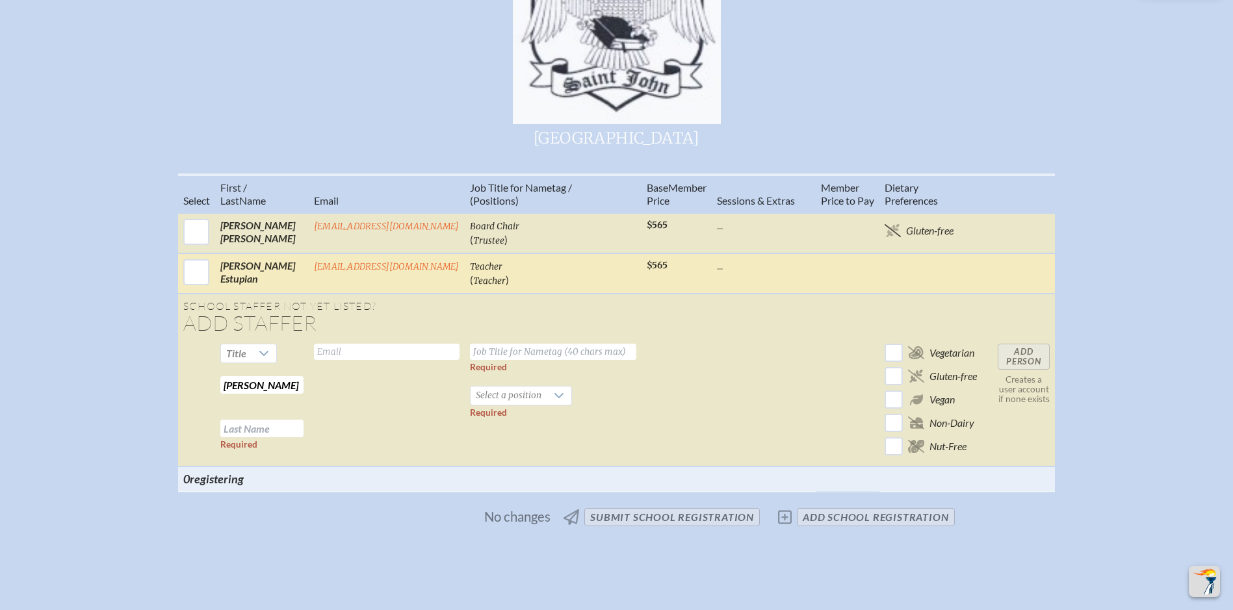
type input "[PERSON_NAME]"
type input "[EMAIL_ADDRESS][DOMAIN_NAME]"
type input "Teacher"
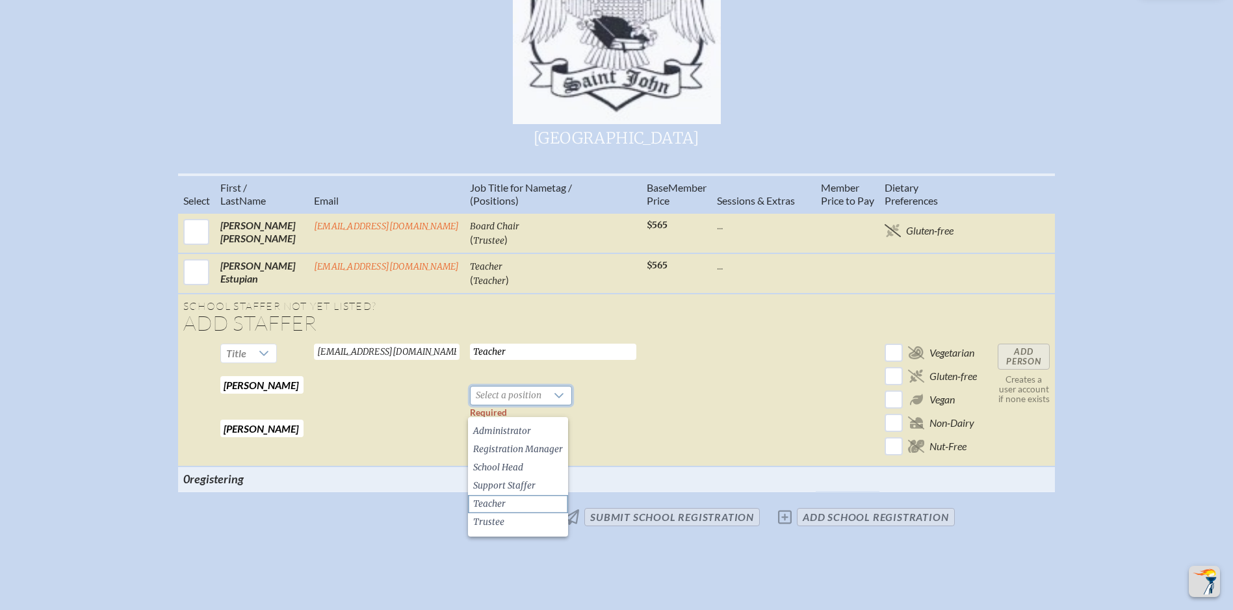
click at [500, 503] on span "Teacher" at bounding box center [489, 504] width 32 height 13
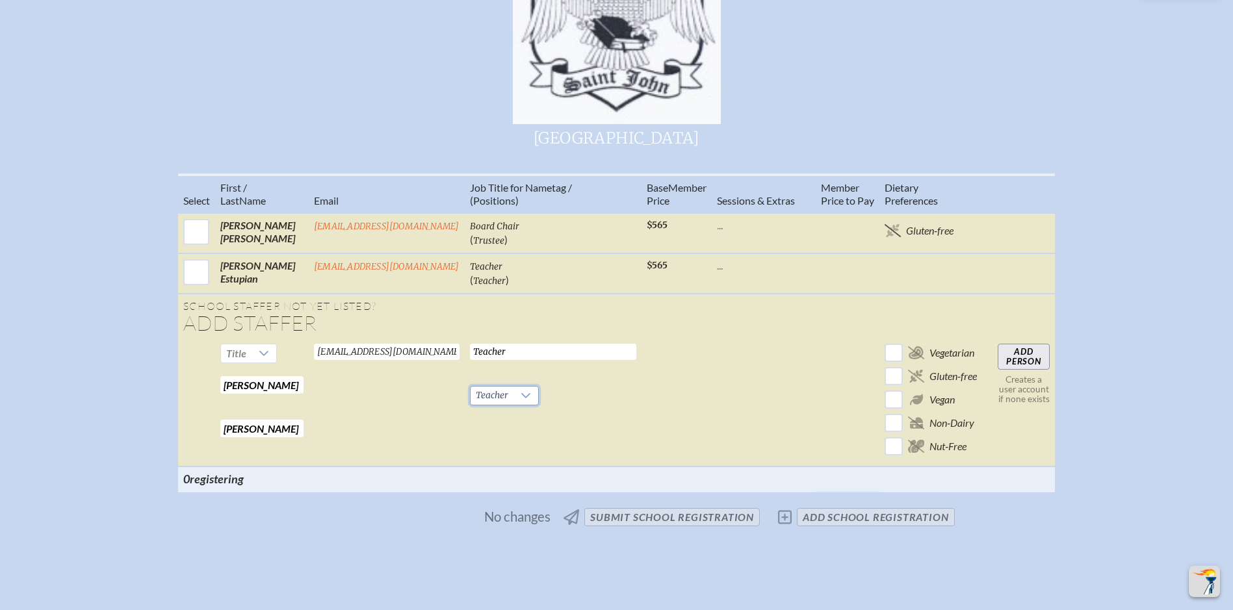
click at [1023, 367] on input "Add Person" at bounding box center [1024, 357] width 52 height 26
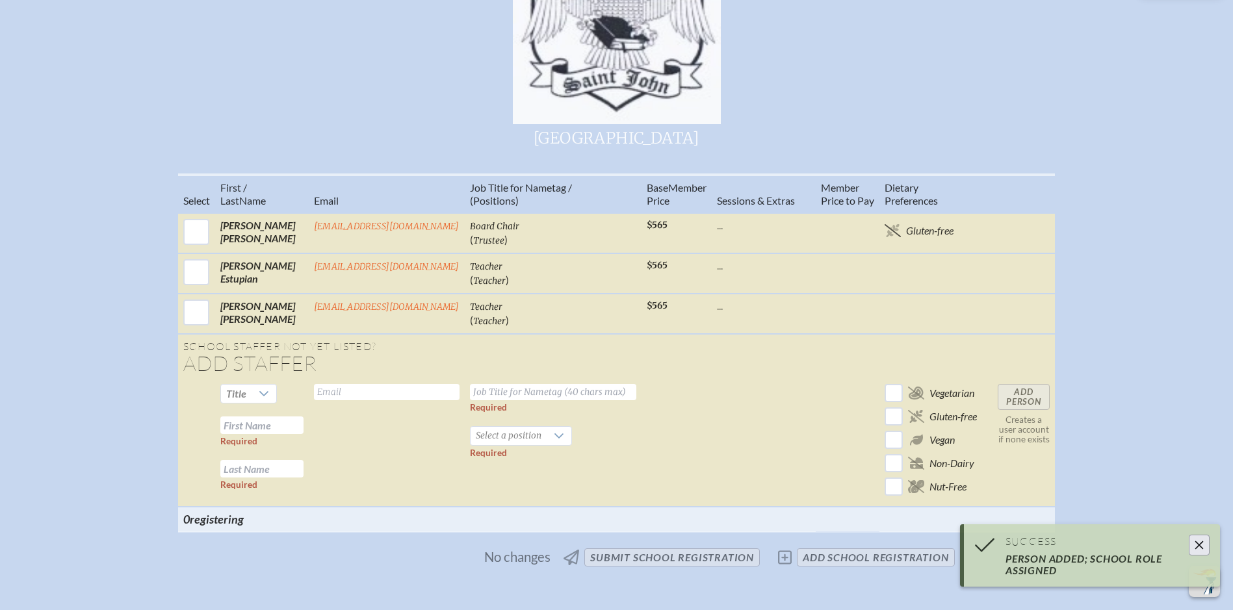
click at [274, 434] on input "text" at bounding box center [261, 426] width 83 height 18
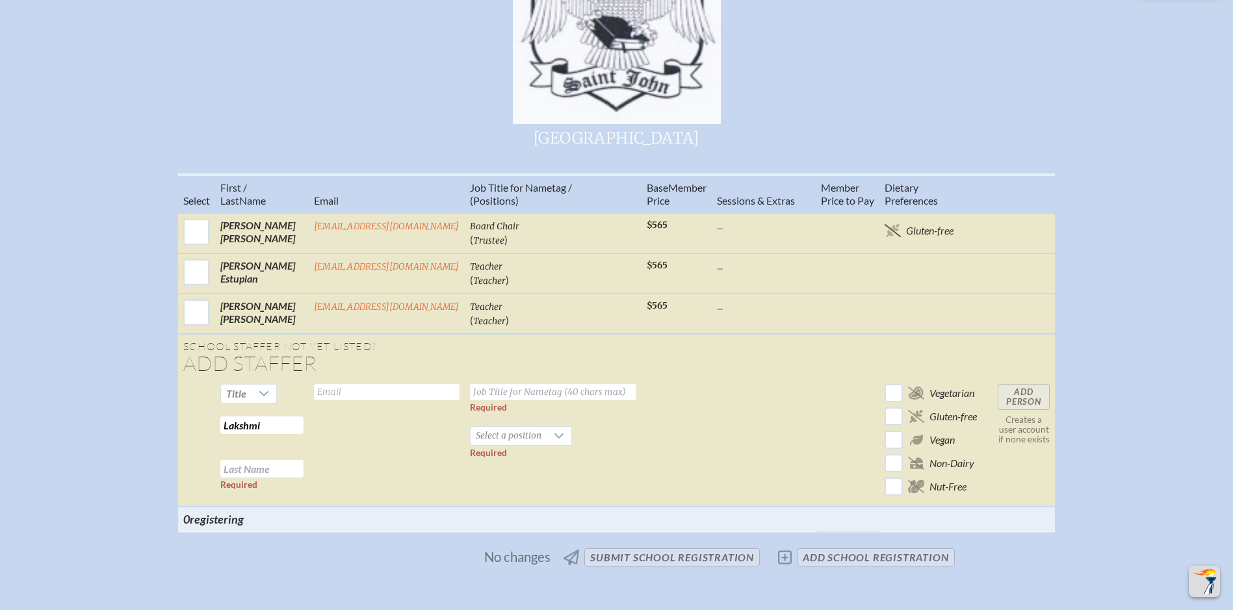
type input "Lakshmi"
type input "Nair"
type input "[EMAIL_ADDRESS][DOMAIN_NAME]"
type input "Head of School"
click at [555, 441] on icon at bounding box center [559, 436] width 10 height 10
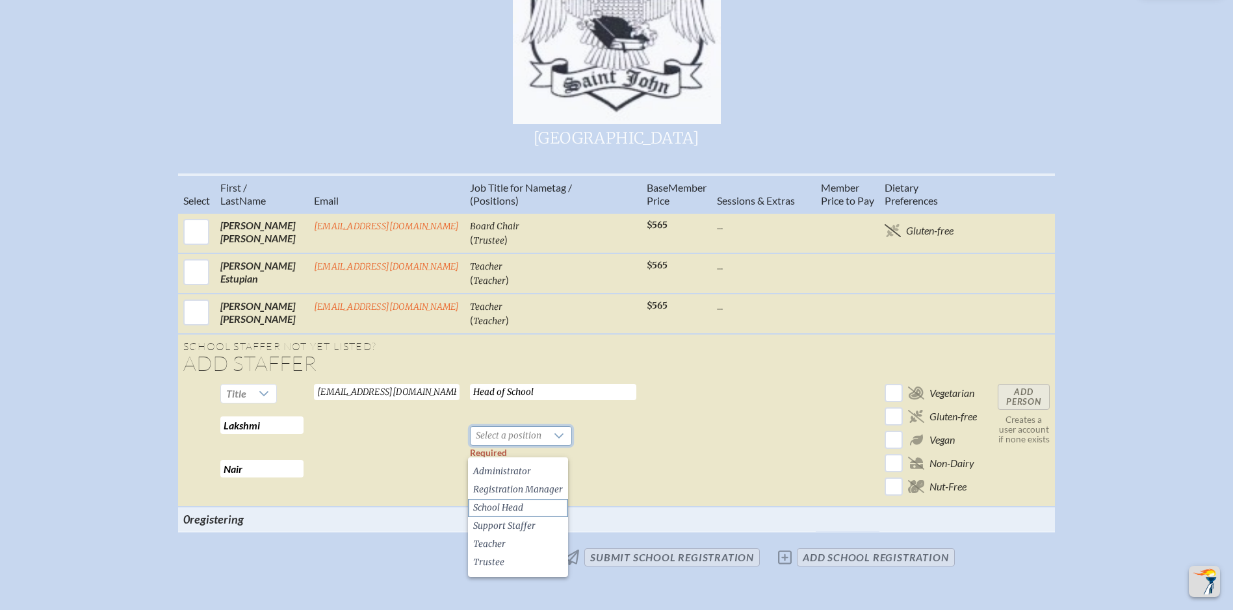
click at [508, 504] on span "School Head" at bounding box center [498, 508] width 50 height 13
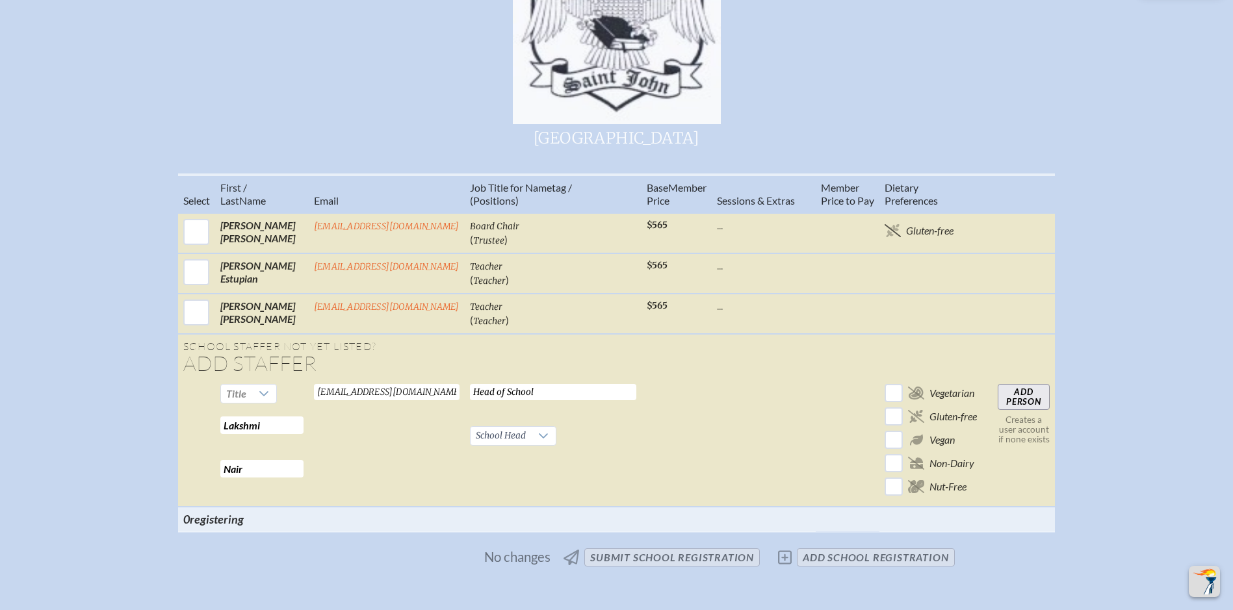
click at [1028, 406] on input "Add Person" at bounding box center [1024, 397] width 52 height 26
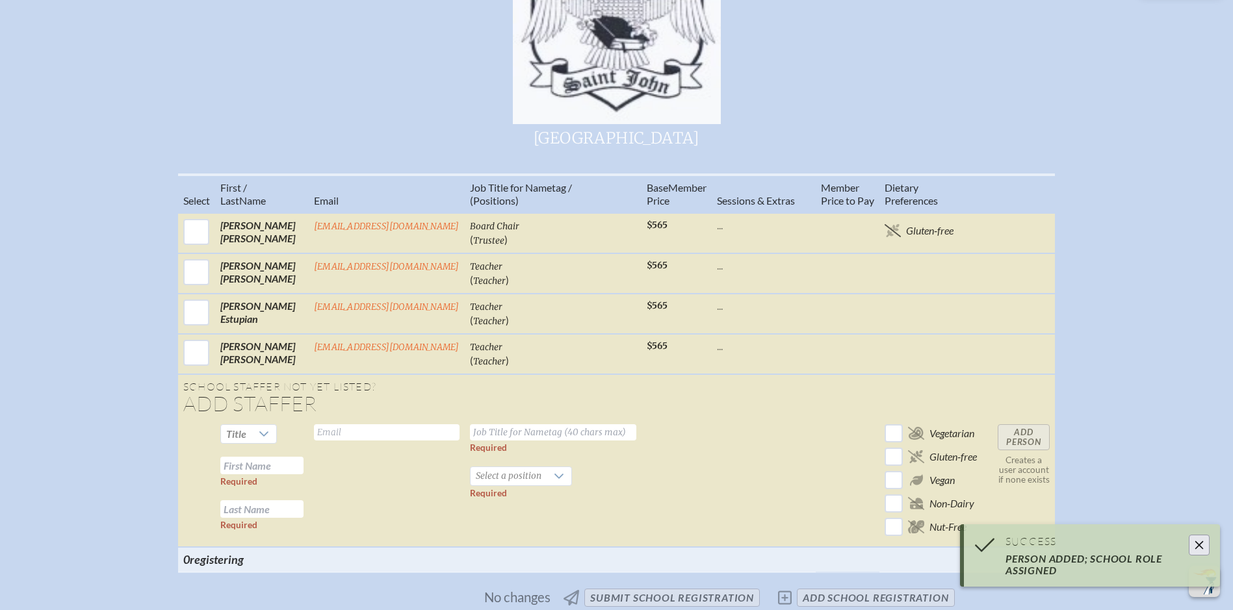
click at [274, 474] on input "text" at bounding box center [261, 466] width 83 height 18
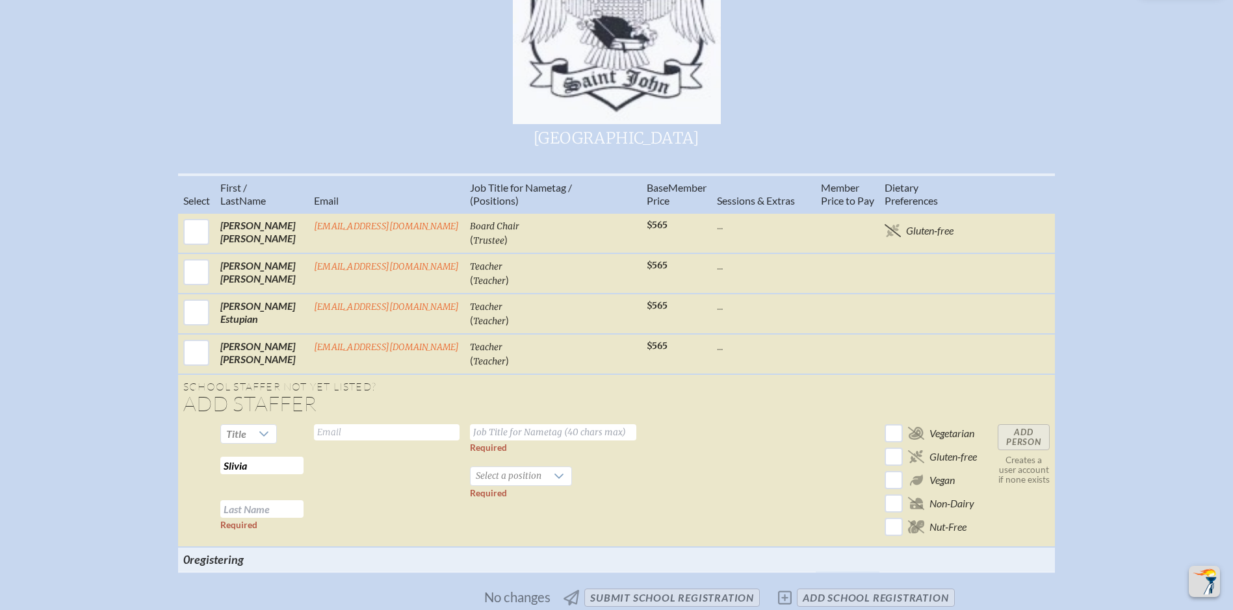
type input "Slivia"
type input "[PERSON_NAME]"
type input "[EMAIL_ADDRESS][DOMAIN_NAME]"
type input "Teacher"
click at [555, 482] on icon at bounding box center [559, 476] width 10 height 10
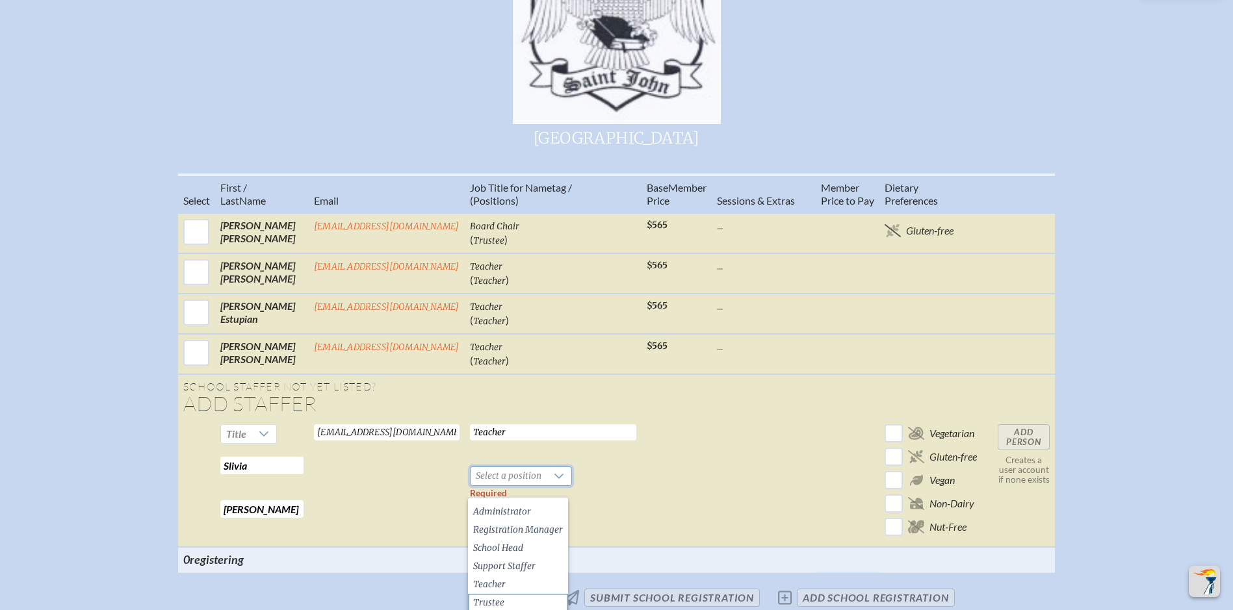
scroll to position [587, 0]
click at [506, 585] on li "Teacher" at bounding box center [518, 583] width 100 height 18
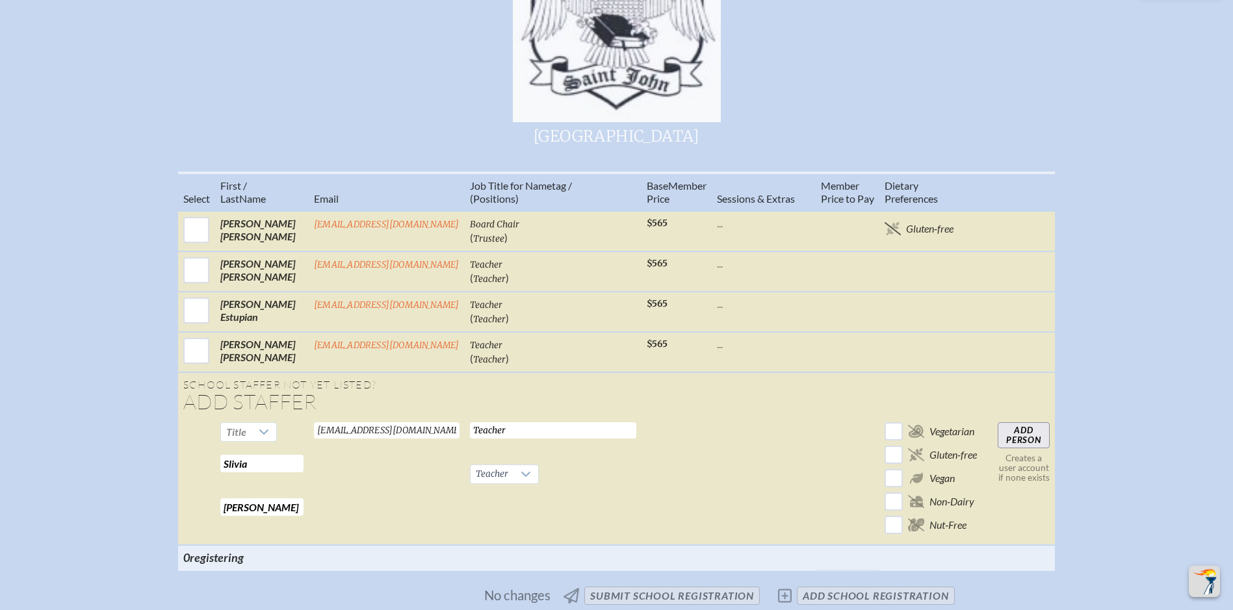
click at [1026, 447] on input "Add Person" at bounding box center [1024, 435] width 52 height 26
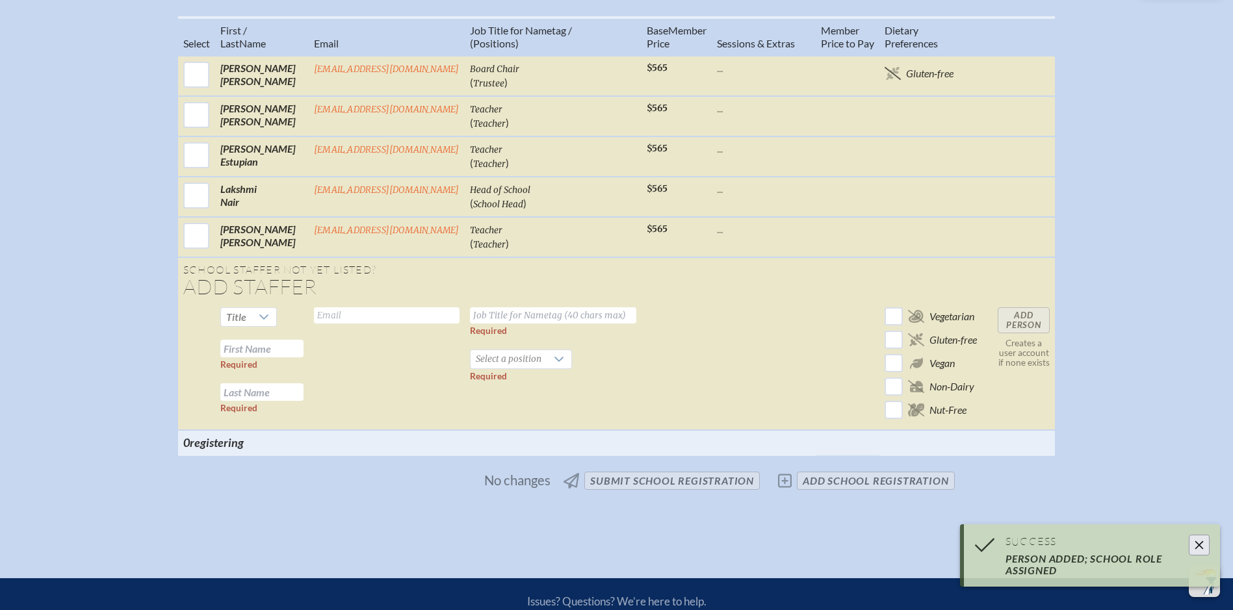
scroll to position [782, 0]
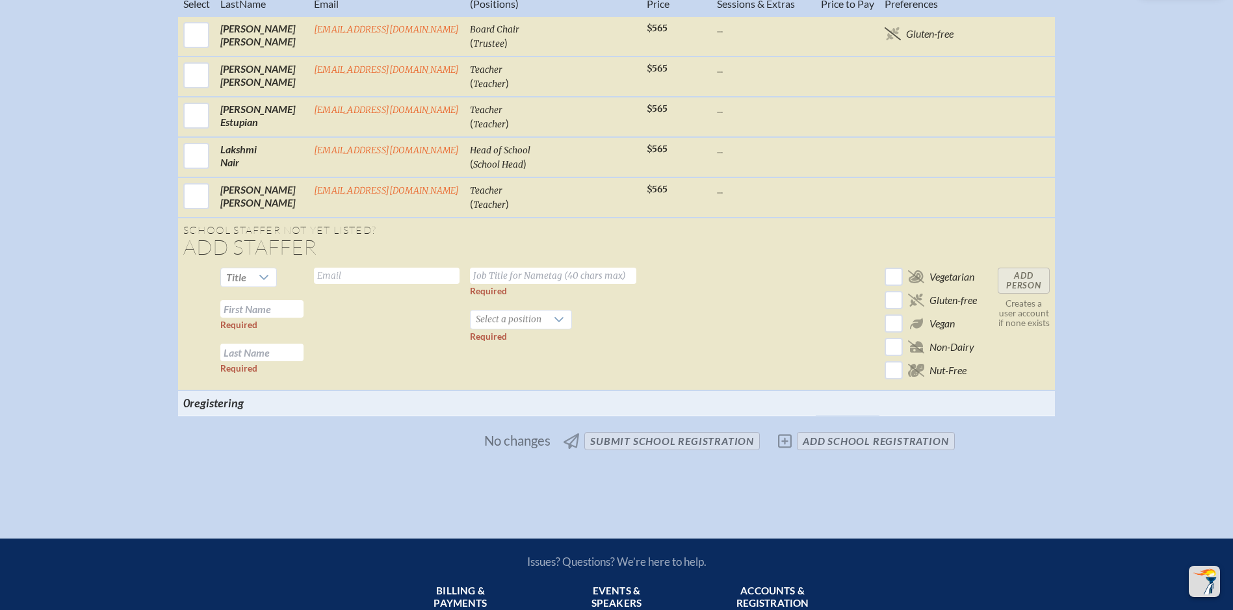
click at [281, 318] on input "text" at bounding box center [261, 309] width 83 height 18
type input "[PERSON_NAME]"
type input "Coronado"
type input "[EMAIL_ADDRESS][DOMAIN_NAME]"
click at [510, 284] on input "text" at bounding box center [553, 276] width 166 height 16
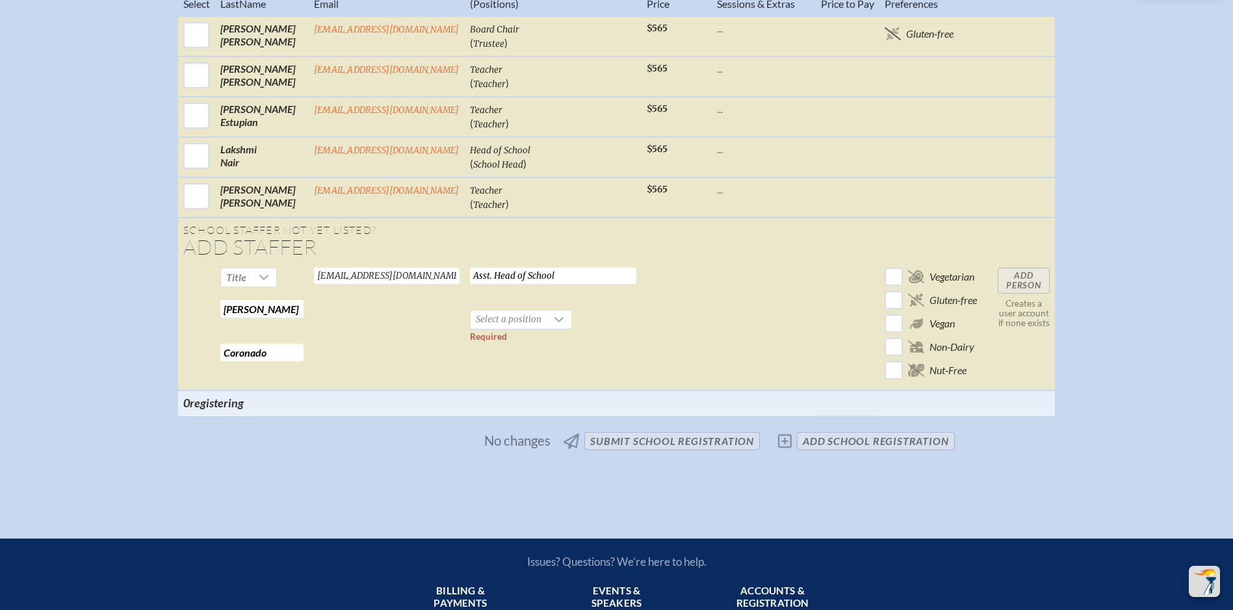
type input "Asst. Head of School"
click at [554, 322] on icon at bounding box center [558, 319] width 9 height 5
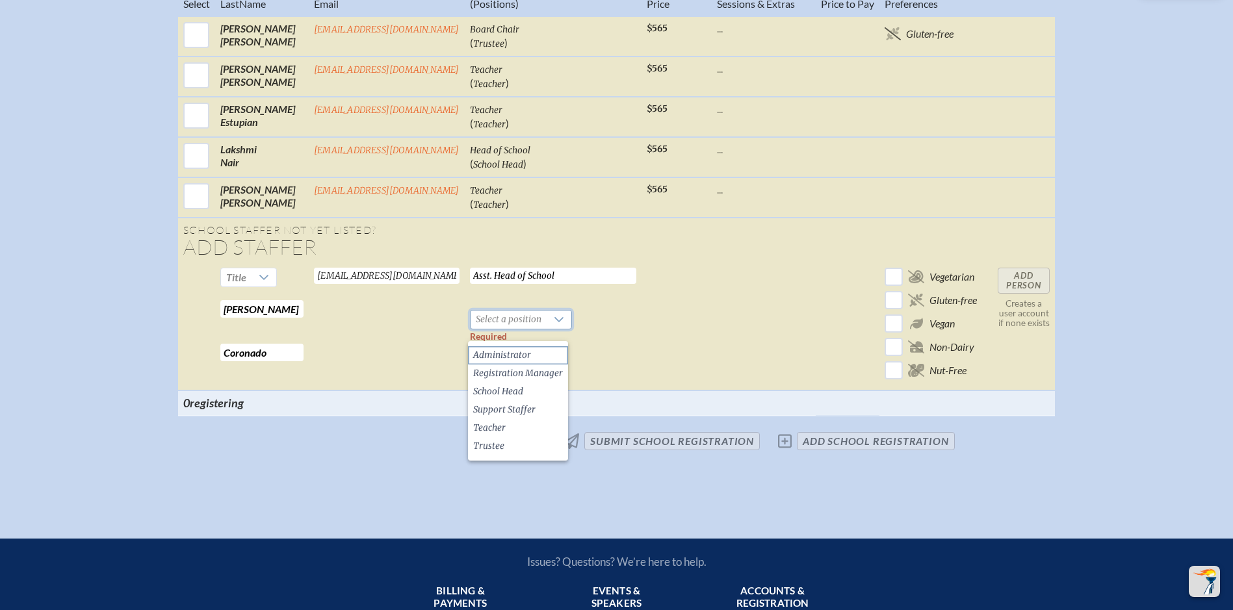
click at [499, 357] on span "Administrator" at bounding box center [502, 355] width 58 height 13
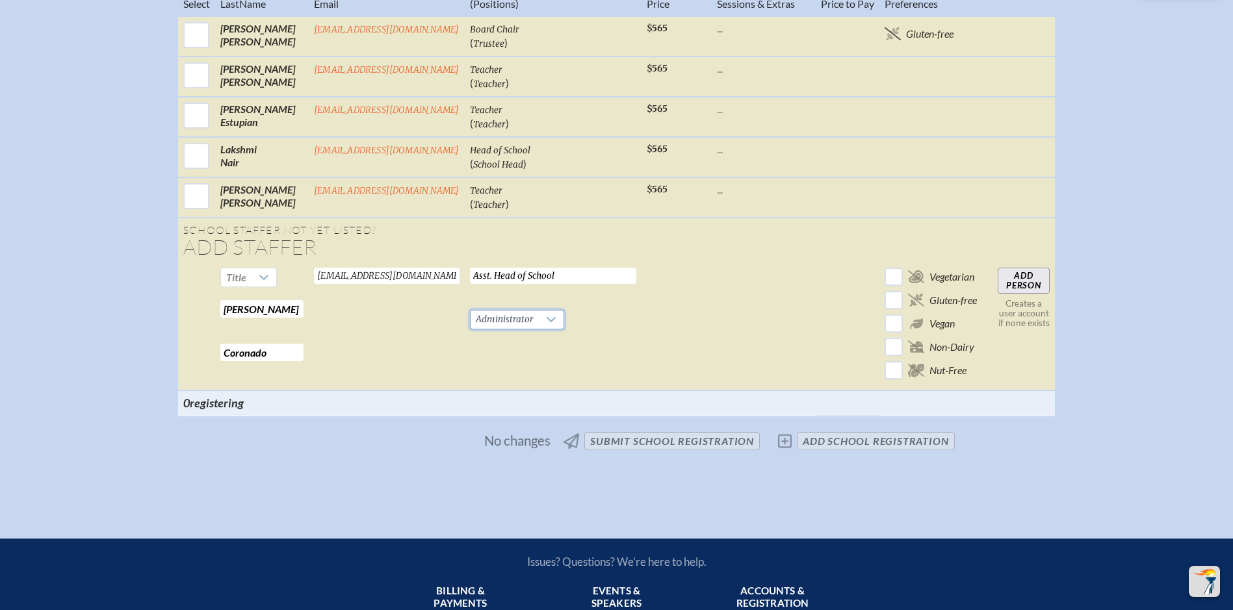
click at [1024, 289] on input "Add Person" at bounding box center [1024, 281] width 52 height 26
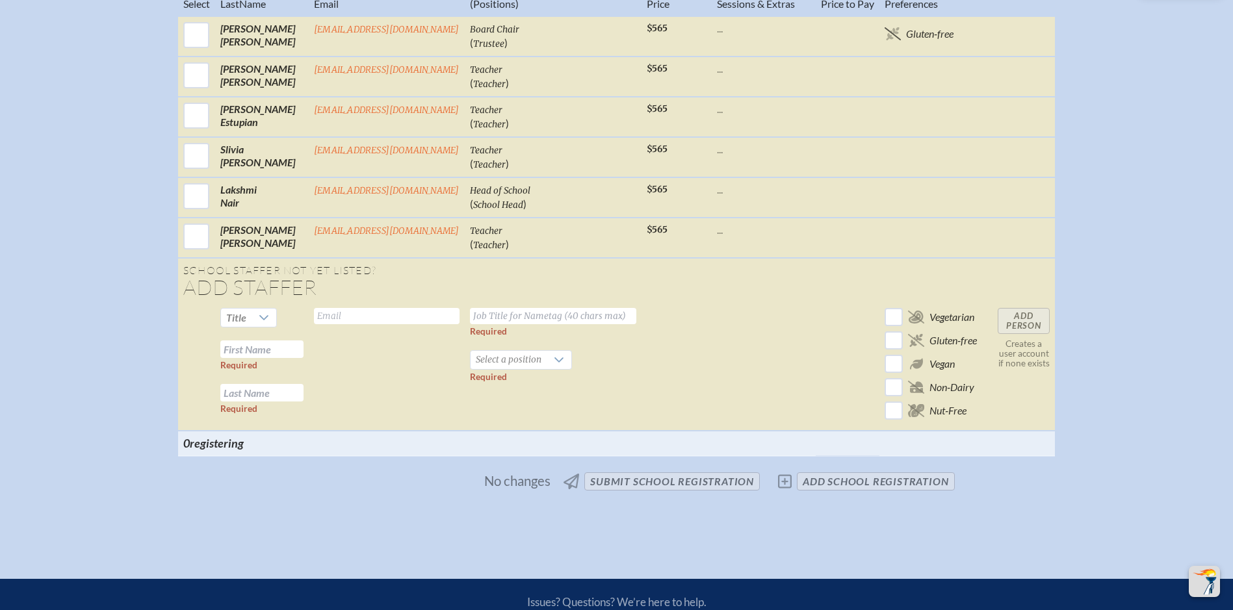
click at [672, 496] on span "No changes submit School Registration add School Registration" at bounding box center [617, 481] width 686 height 29
click at [1033, 330] on td "Add Person Creates a user account if none exists" at bounding box center [1024, 367] width 62 height 128
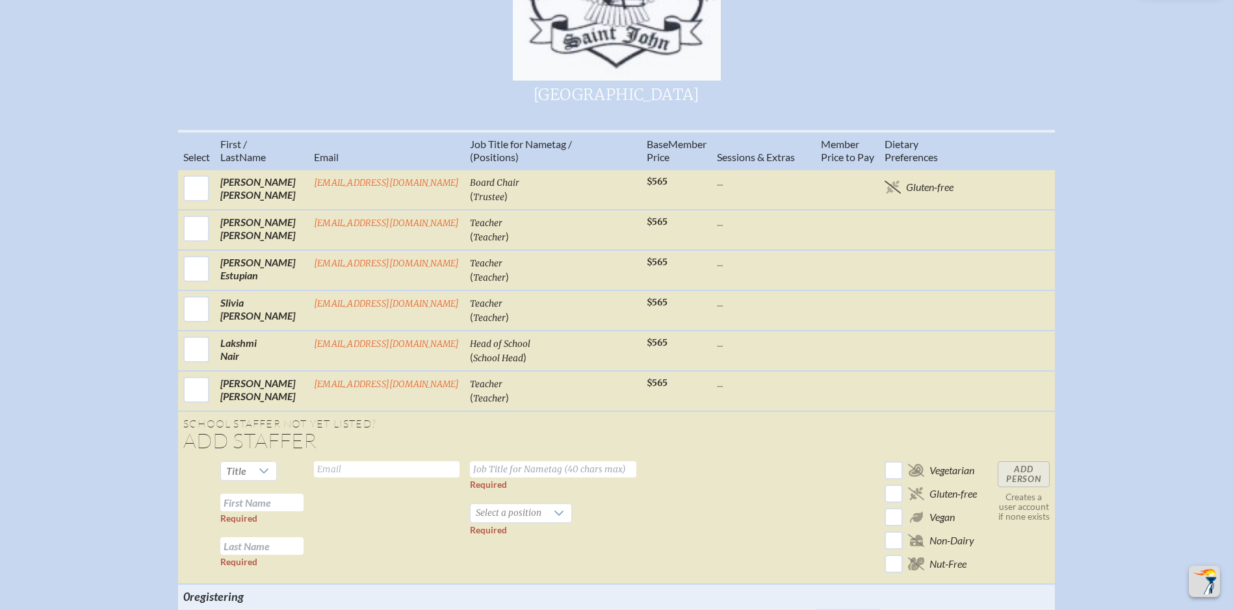
scroll to position [652, 0]
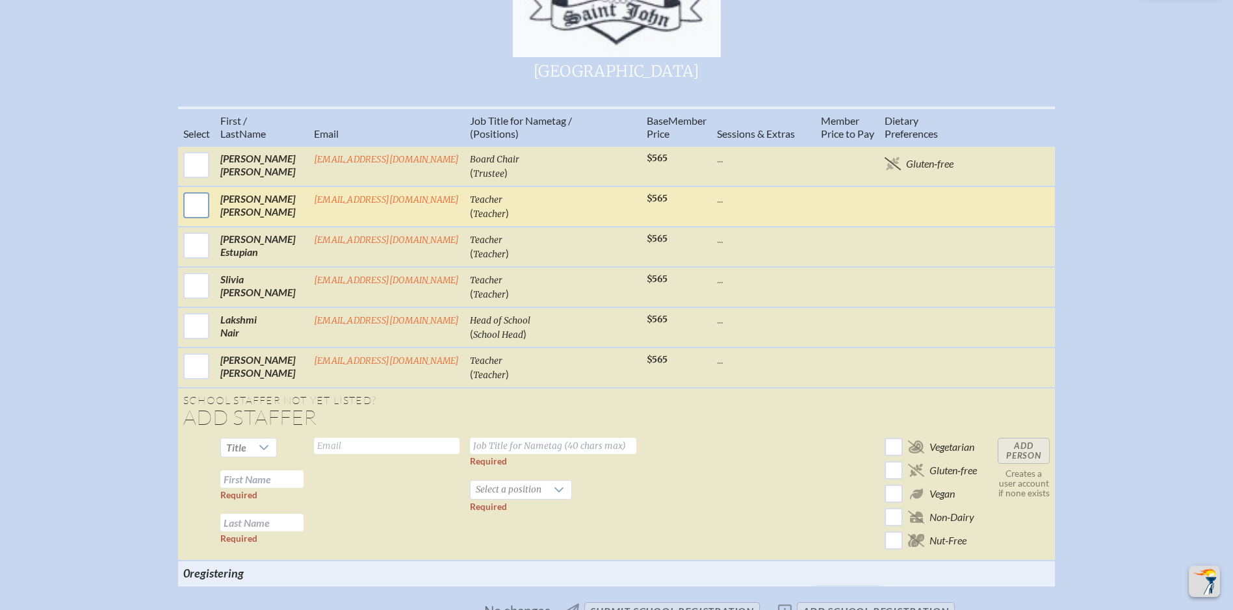
click at [187, 214] on input "checkbox" at bounding box center [196, 205] width 32 height 32
checkbox input "true"
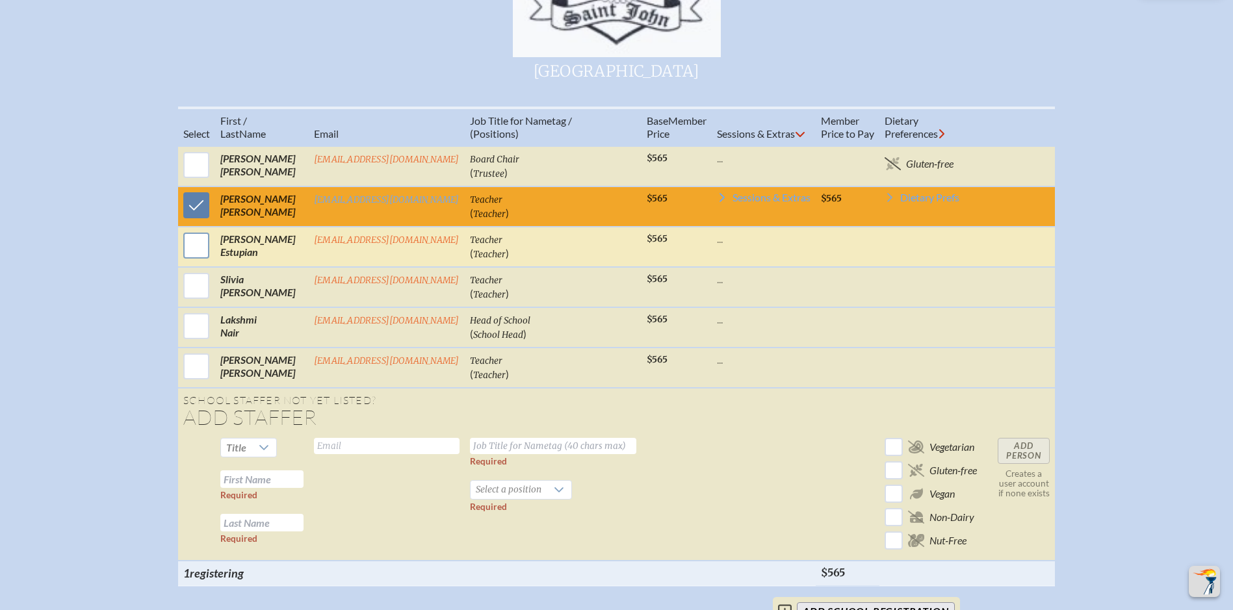
click at [190, 250] on input "checkbox" at bounding box center [196, 245] width 32 height 32
checkbox input "true"
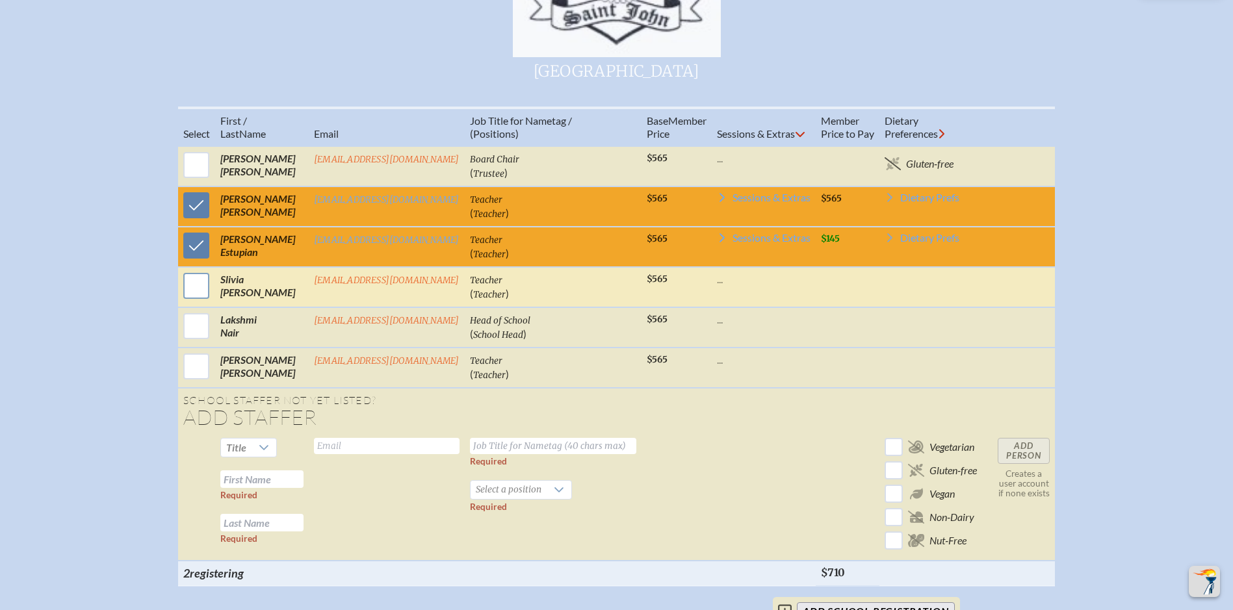
click at [199, 302] on input "checkbox" at bounding box center [196, 286] width 32 height 32
checkbox input "true"
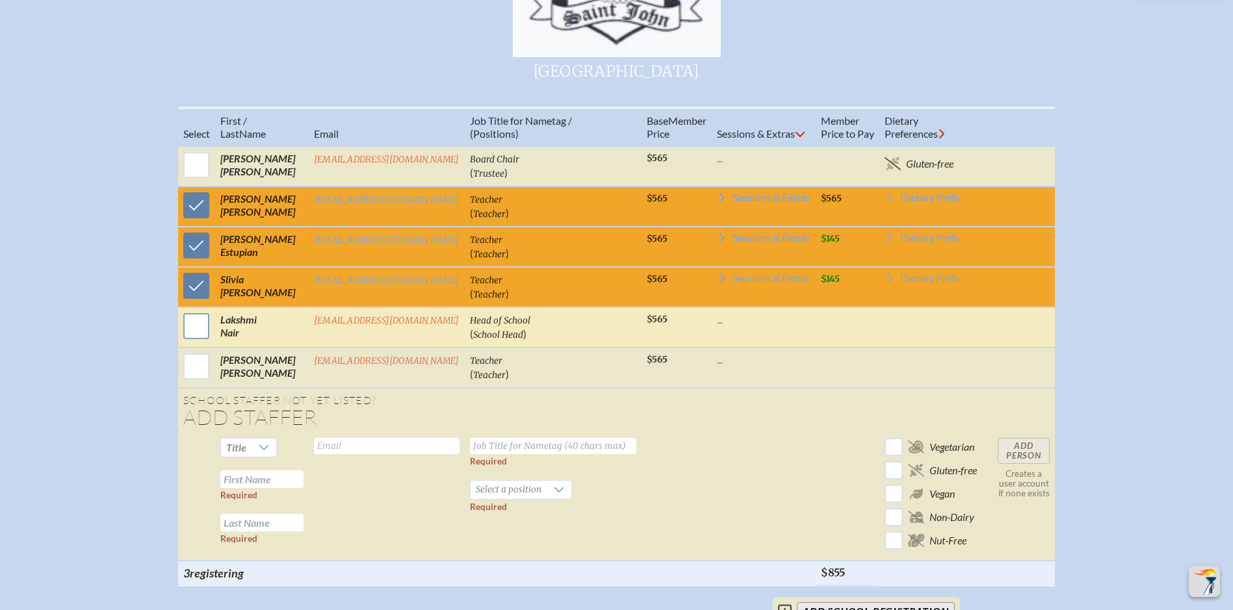
click at [197, 337] on input "checkbox" at bounding box center [196, 326] width 32 height 32
checkbox input "true"
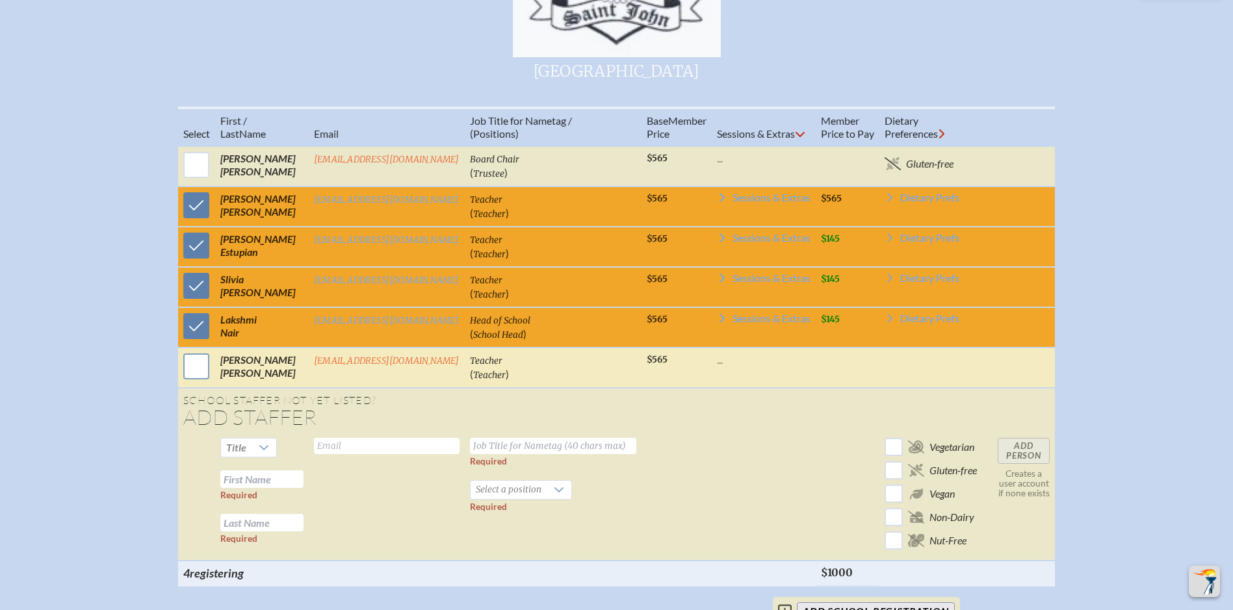
click at [194, 374] on input "checkbox" at bounding box center [196, 366] width 32 height 32
checkbox input "true"
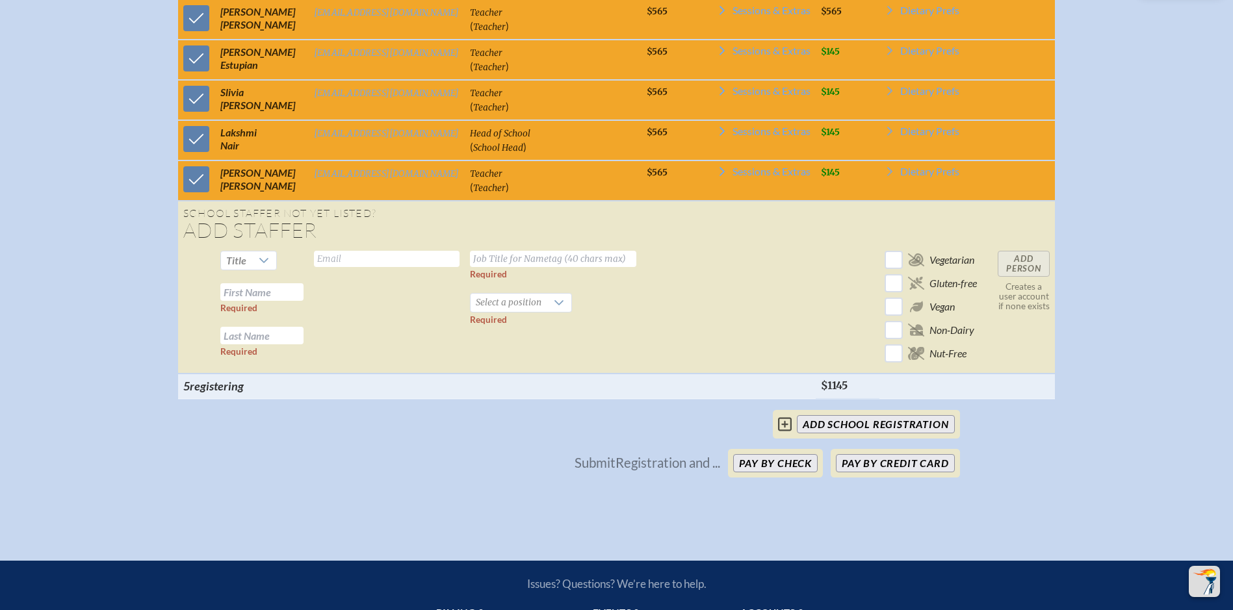
scroll to position [847, 0]
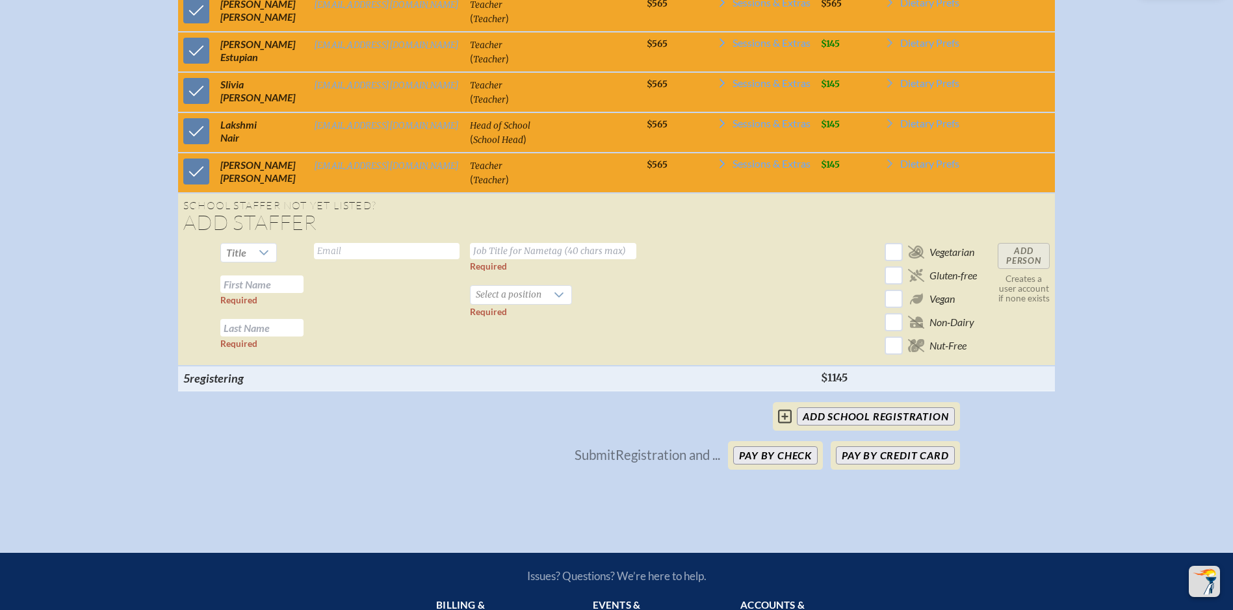
click at [256, 293] on input "text" at bounding box center [261, 285] width 83 height 18
type input "[PERSON_NAME]"
type input "Coronado"
type input "[EMAIL_ADDRESS][DOMAIN_NAME]"
type input "Asst. Head of School"
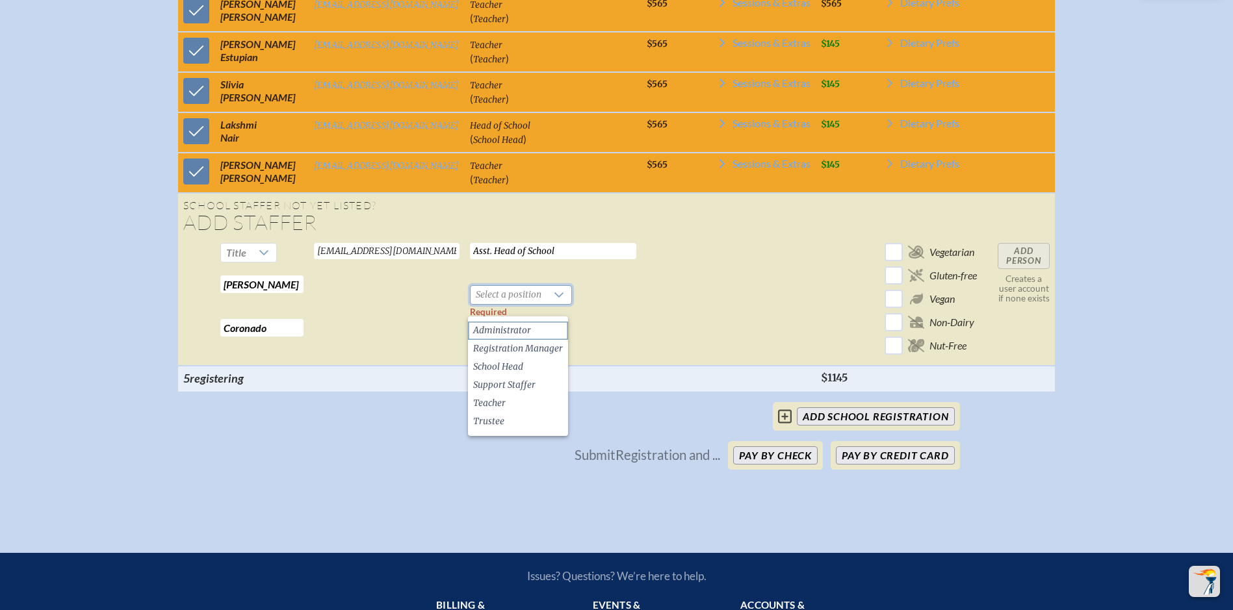
click at [496, 326] on span "Administrator" at bounding box center [502, 330] width 58 height 13
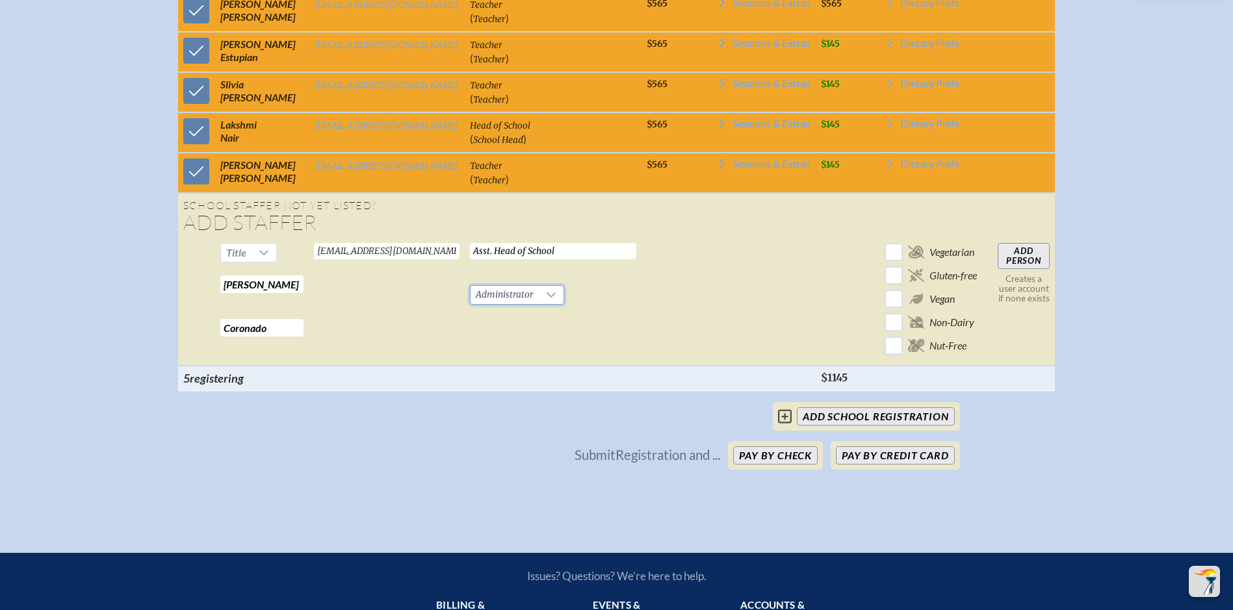
click at [1030, 265] on input "Add Person" at bounding box center [1024, 256] width 52 height 26
checkbox input "false"
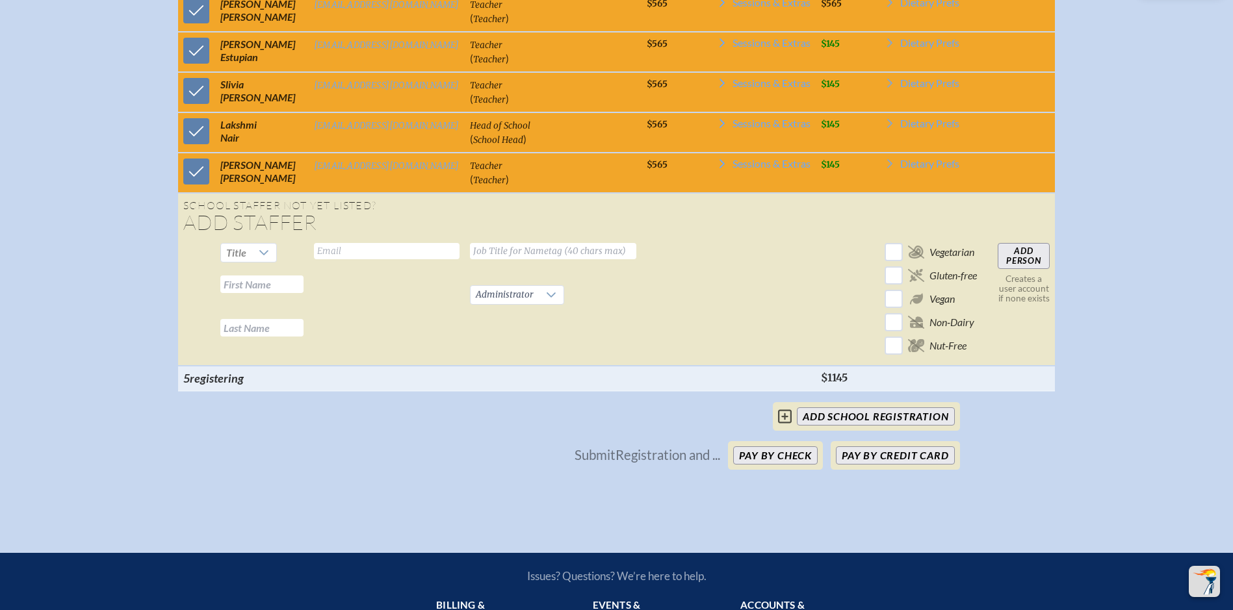
checkbox input "false"
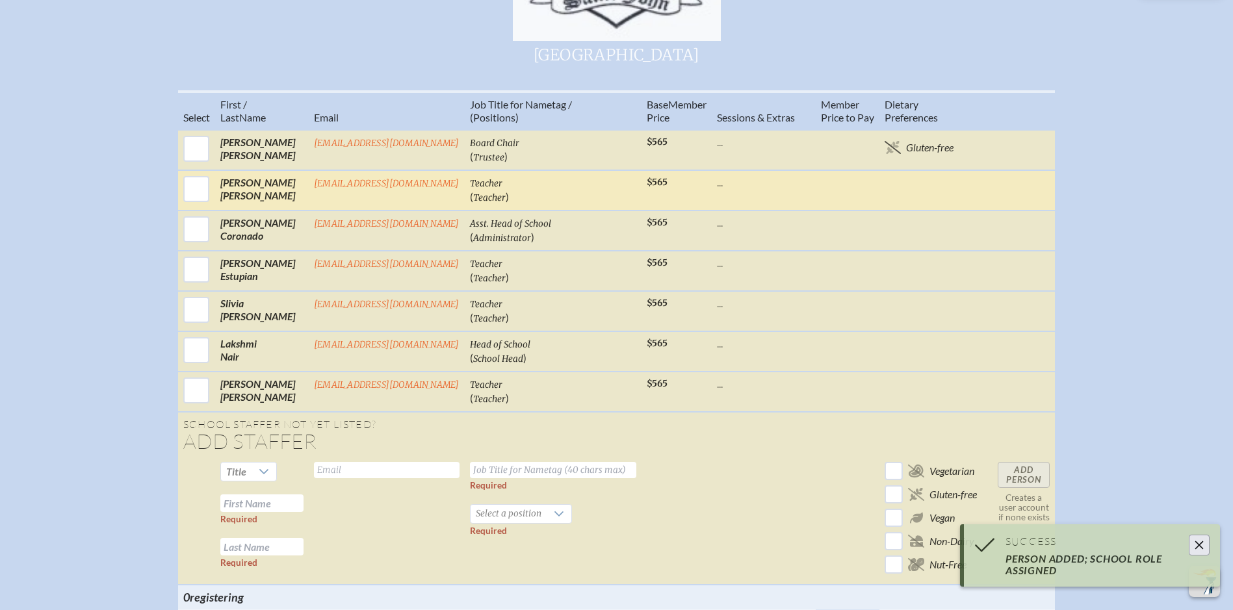
scroll to position [652, 0]
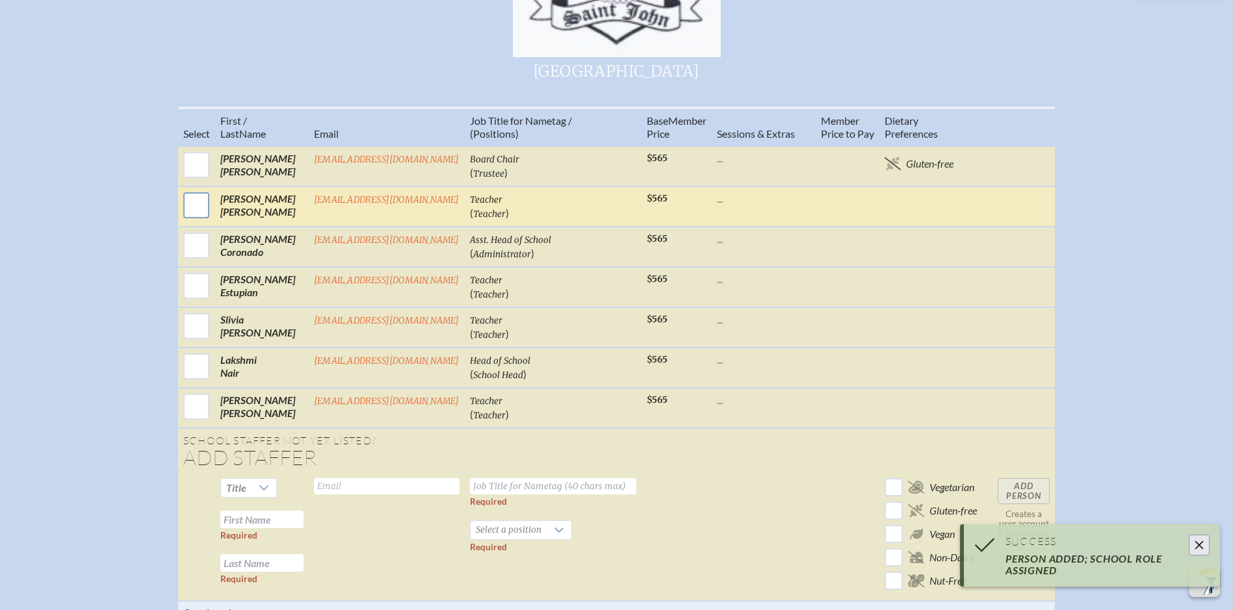
click at [198, 211] on input "checkbox" at bounding box center [196, 205] width 32 height 32
checkbox input "true"
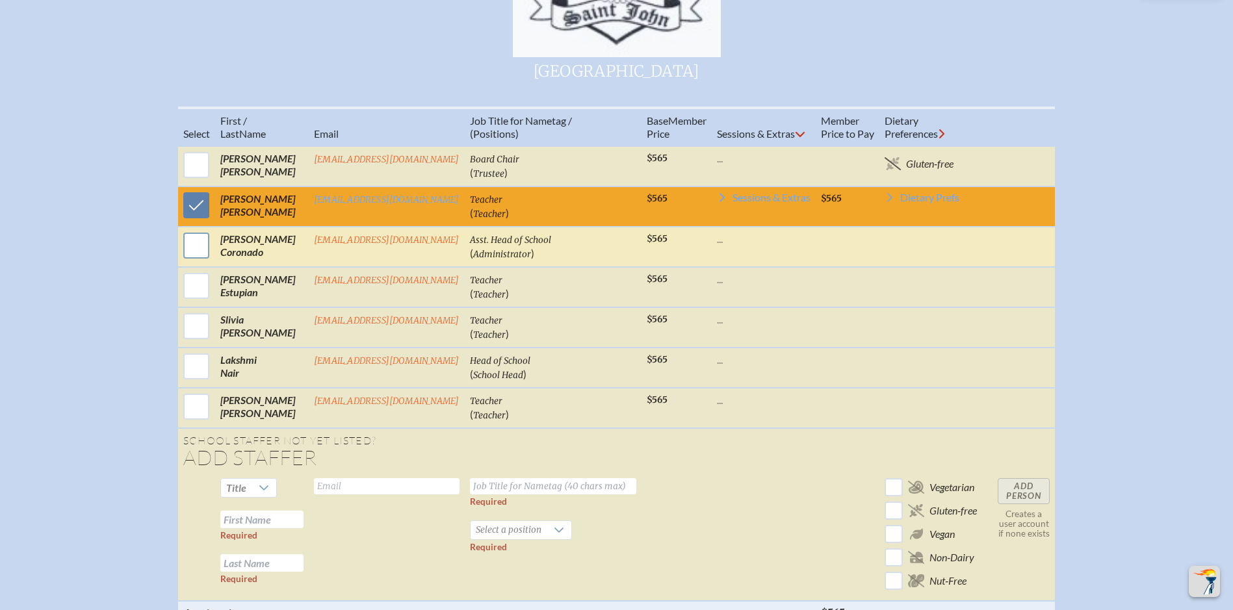
click at [196, 252] on input "checkbox" at bounding box center [196, 245] width 32 height 32
checkbox input "true"
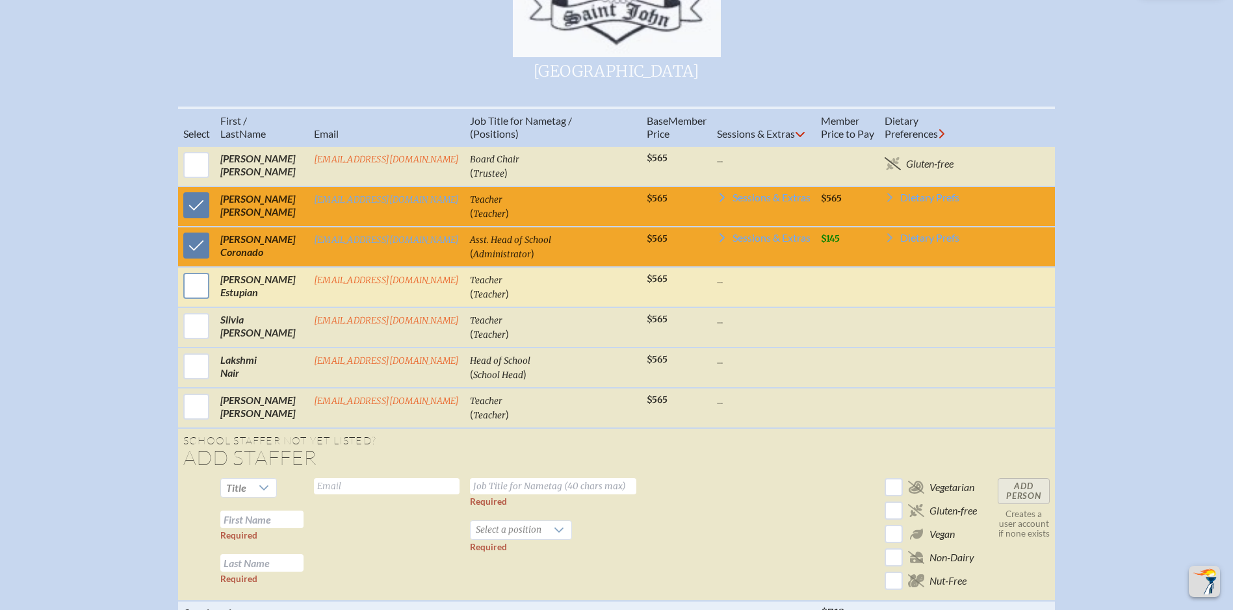
click at [196, 294] on input "checkbox" at bounding box center [196, 286] width 32 height 32
checkbox input "true"
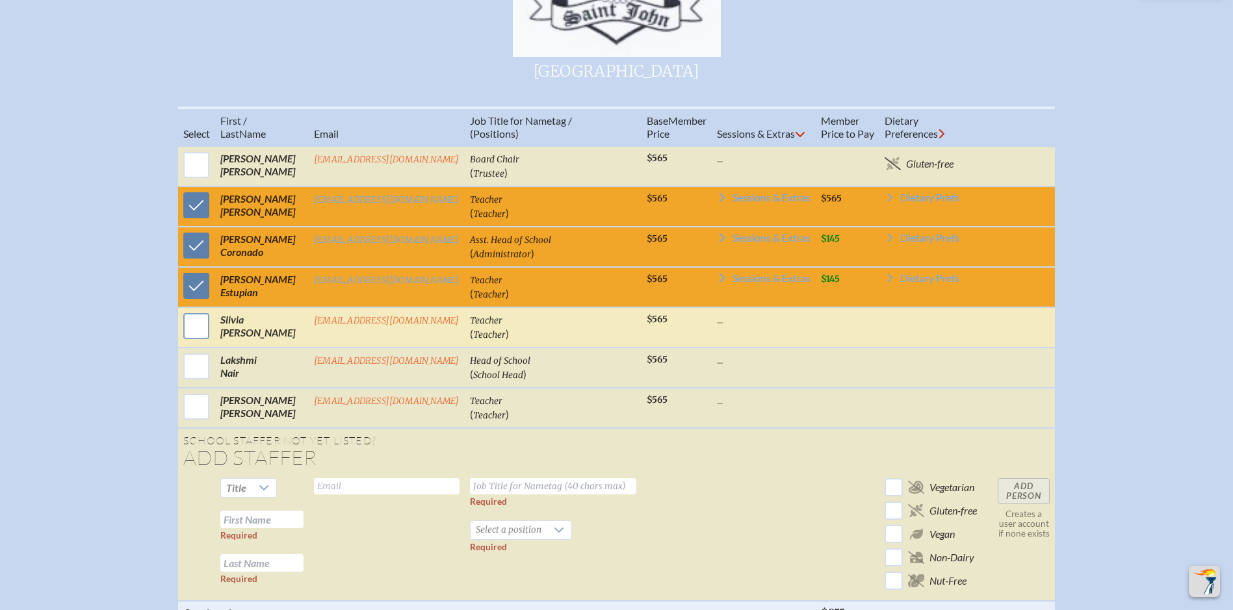
click at [195, 333] on input "checkbox" at bounding box center [196, 326] width 32 height 32
checkbox input "true"
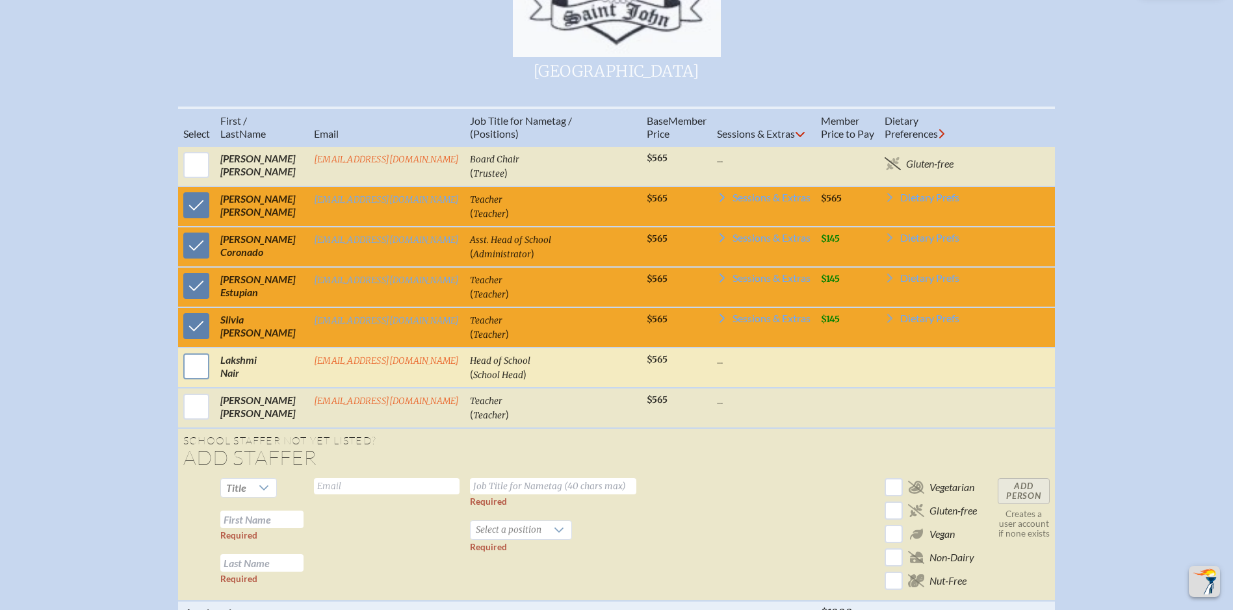
click at [197, 382] on input "checkbox" at bounding box center [196, 366] width 32 height 32
checkbox input "true"
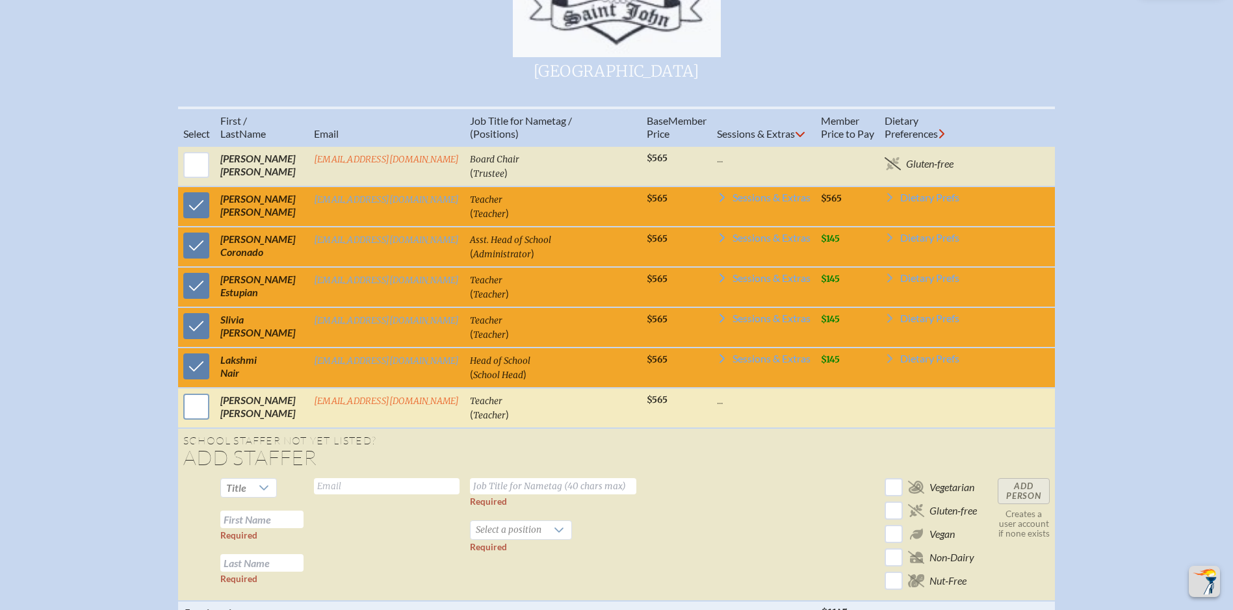
click at [192, 414] on input "checkbox" at bounding box center [196, 407] width 32 height 32
checkbox input "true"
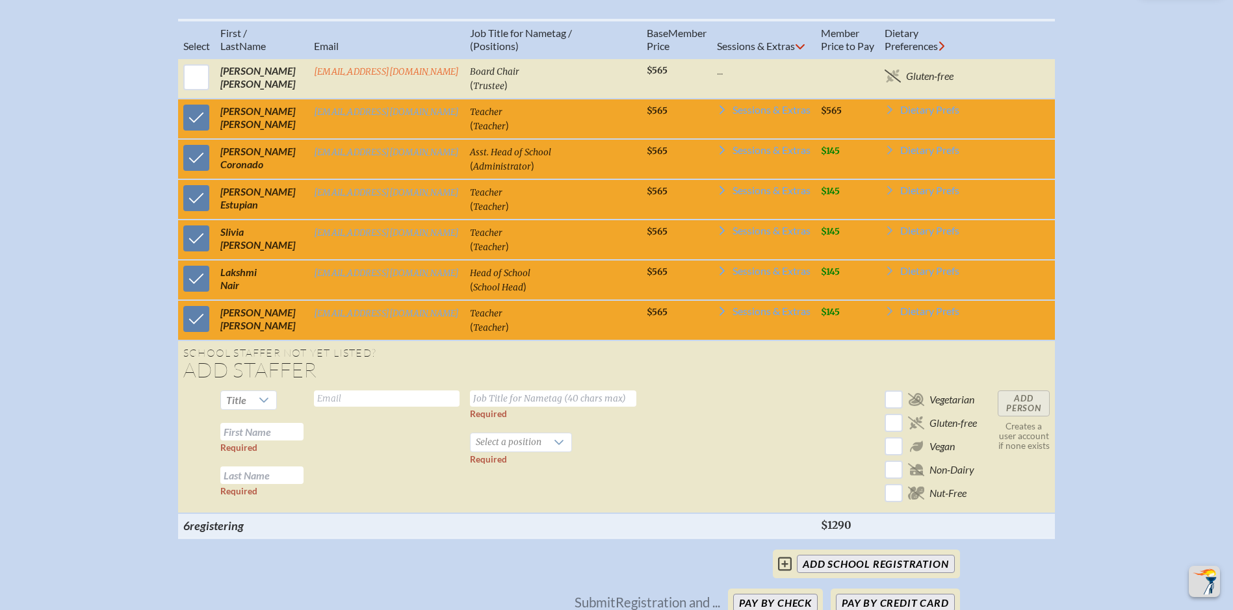
scroll to position [717, 0]
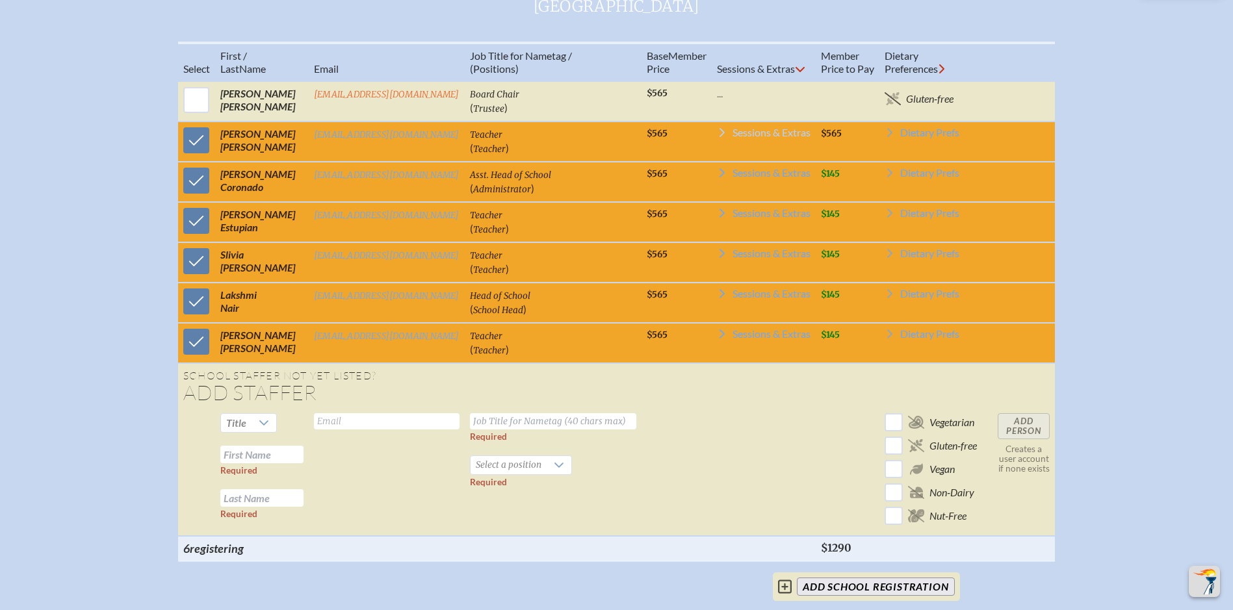
click at [773, 138] on span "Sessions & Extras" at bounding box center [772, 132] width 78 height 10
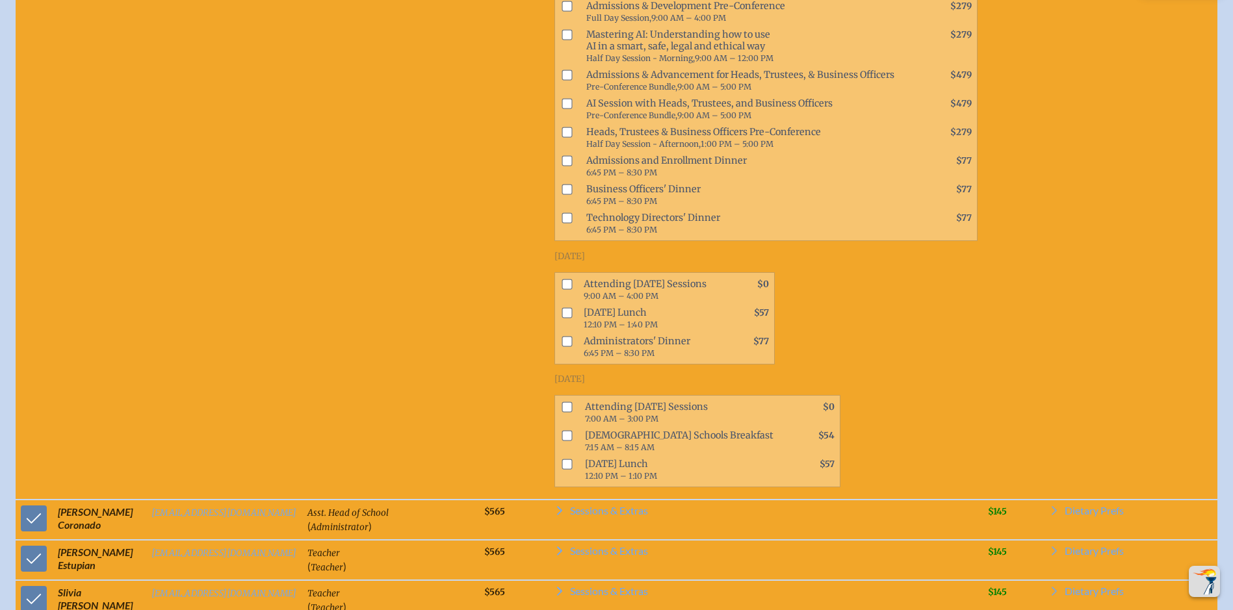
scroll to position [912, 0]
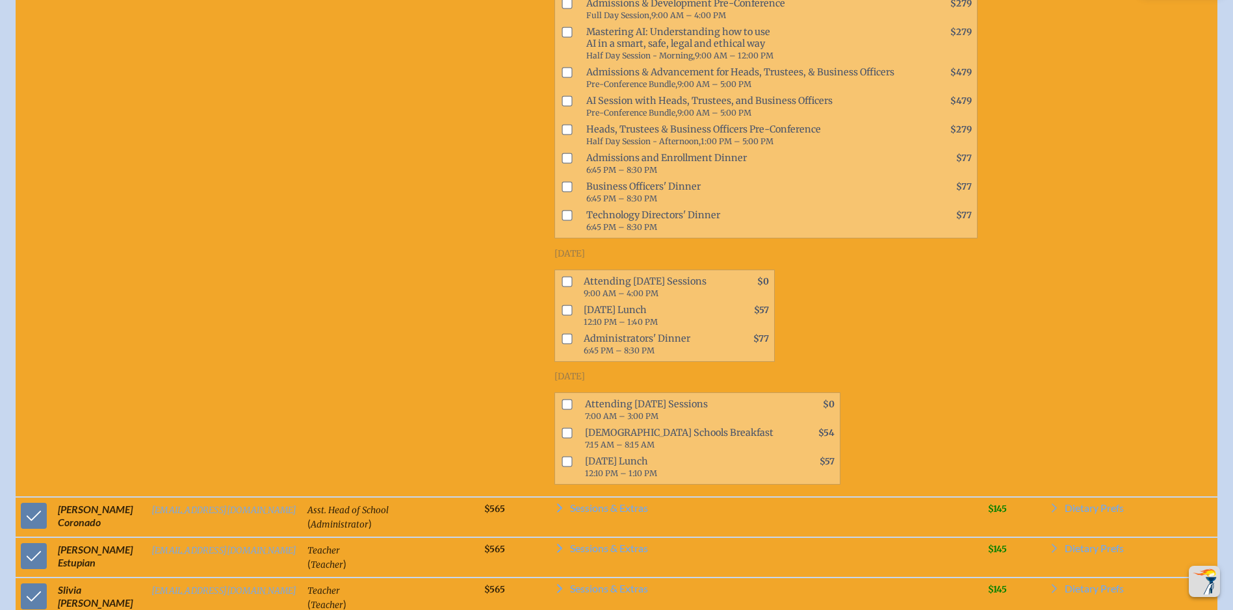
click at [463, 387] on td "Teacher ( Teacher )" at bounding box center [390, 219] width 177 height 558
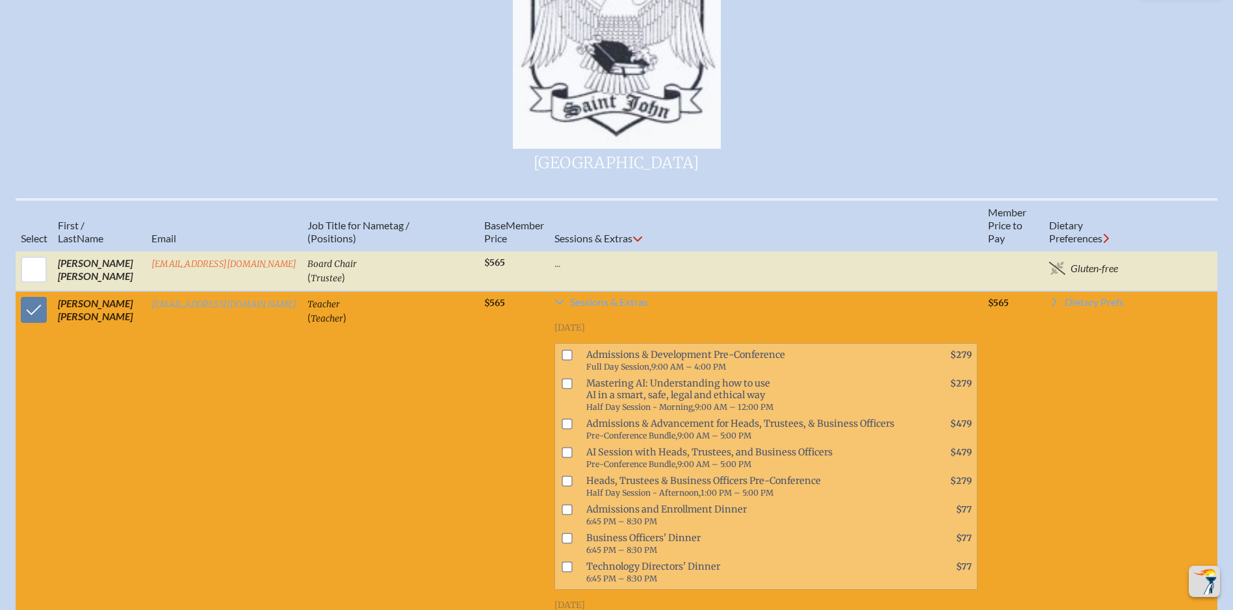
scroll to position [522, 0]
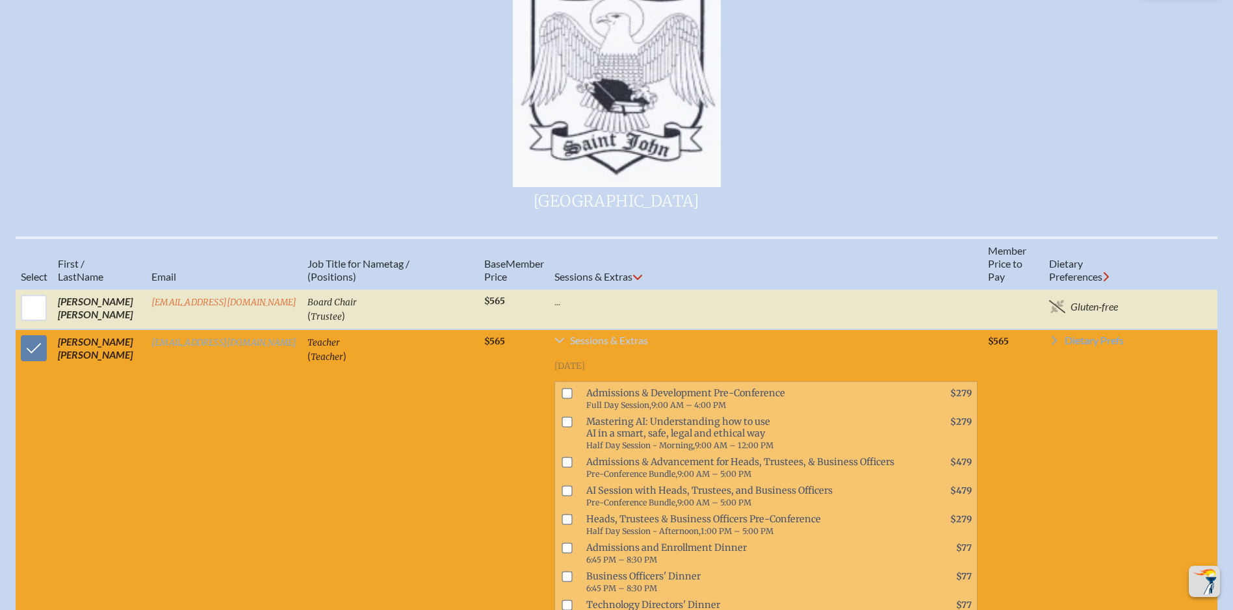
click at [554, 346] on icon at bounding box center [559, 340] width 10 height 10
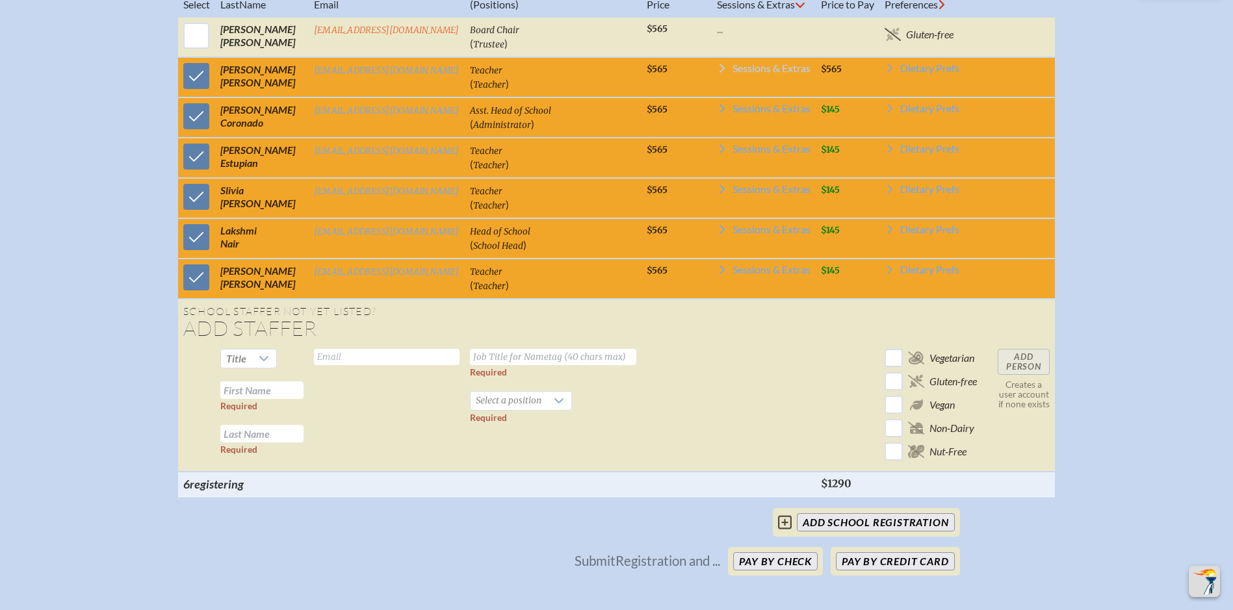
scroll to position [782, 0]
click at [883, 570] on button "Pay by Credit Card" at bounding box center [895, 561] width 118 height 18
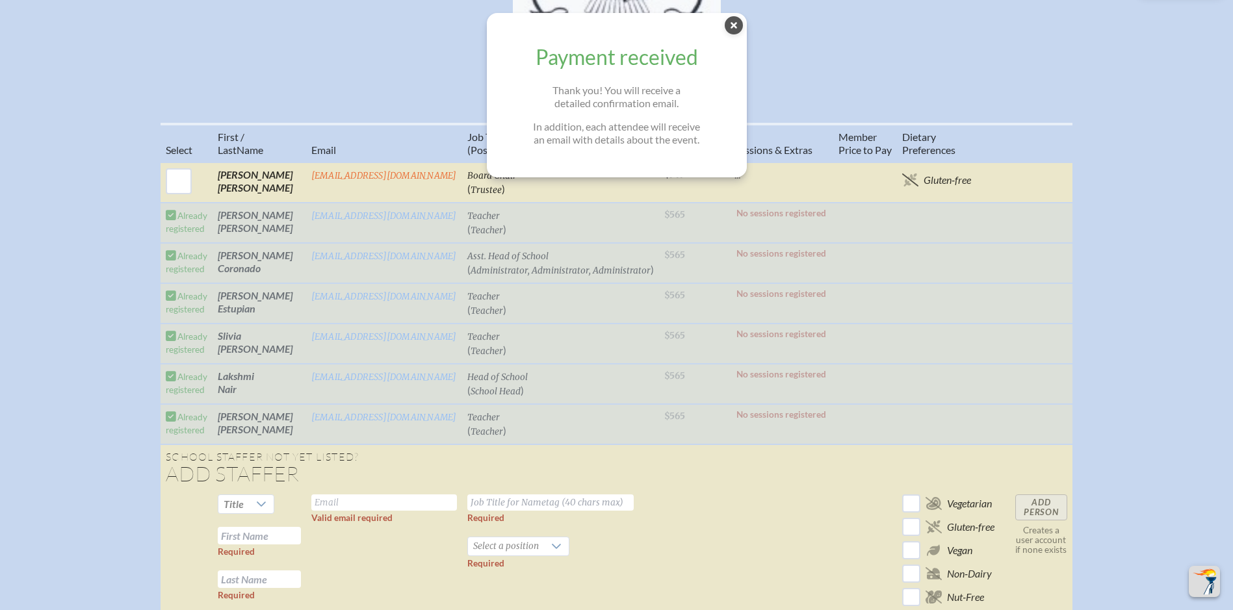
scroll to position [715, 0]
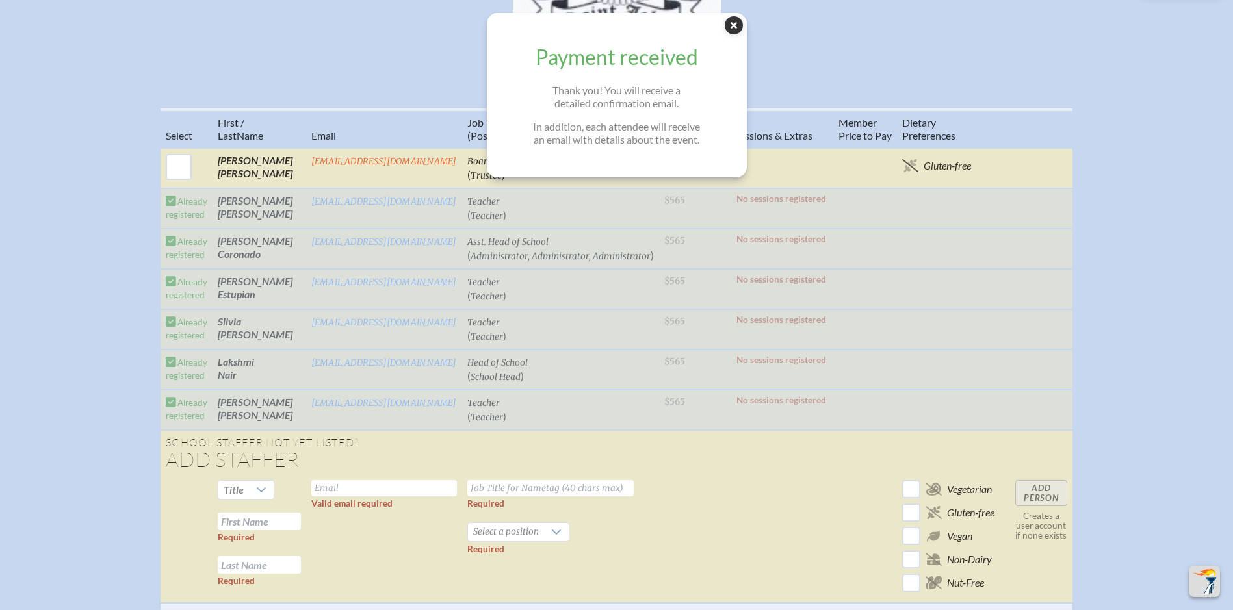
click at [739, 27] on icon "Close Popup" at bounding box center [734, 25] width 18 height 18
